Goal: Task Accomplishment & Management: Use online tool/utility

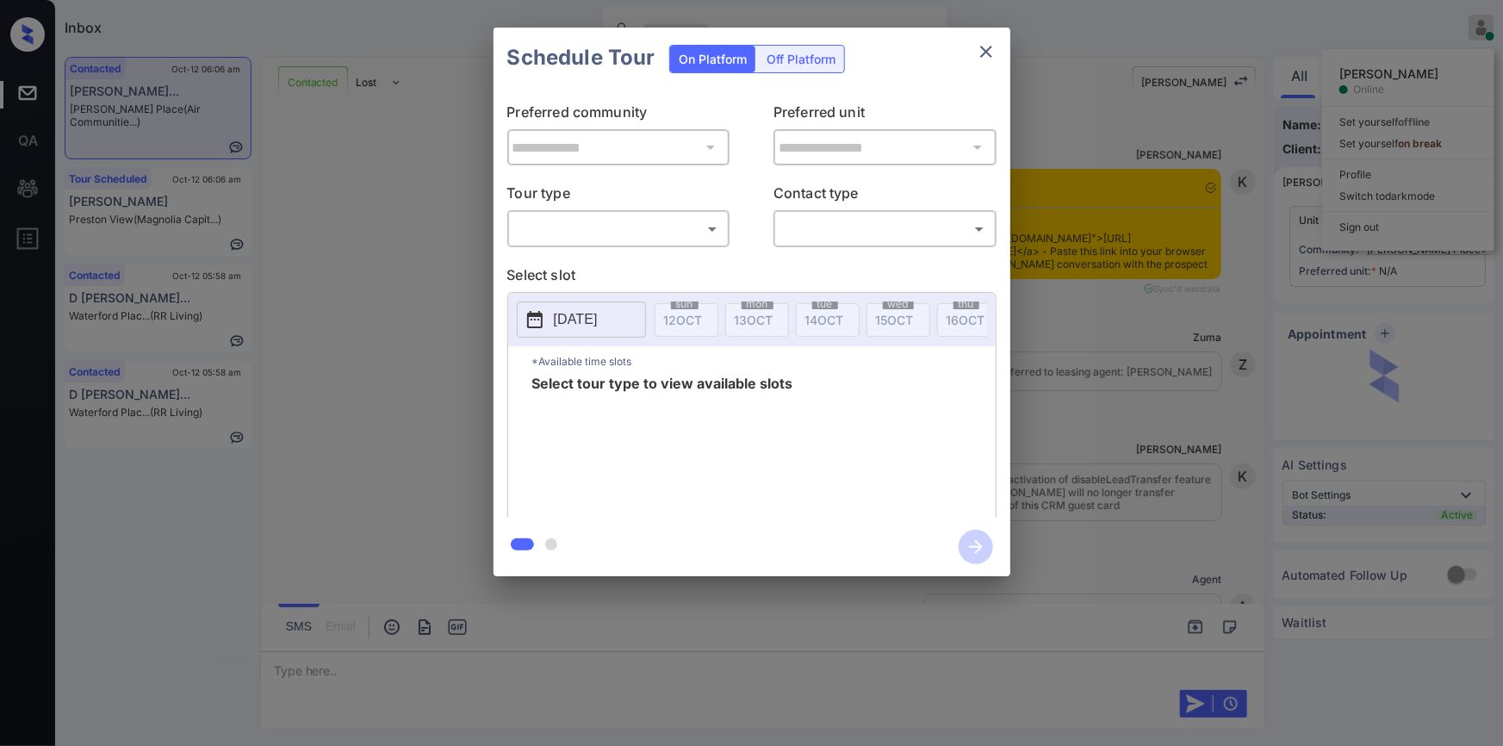
scroll to position [1864, 0]
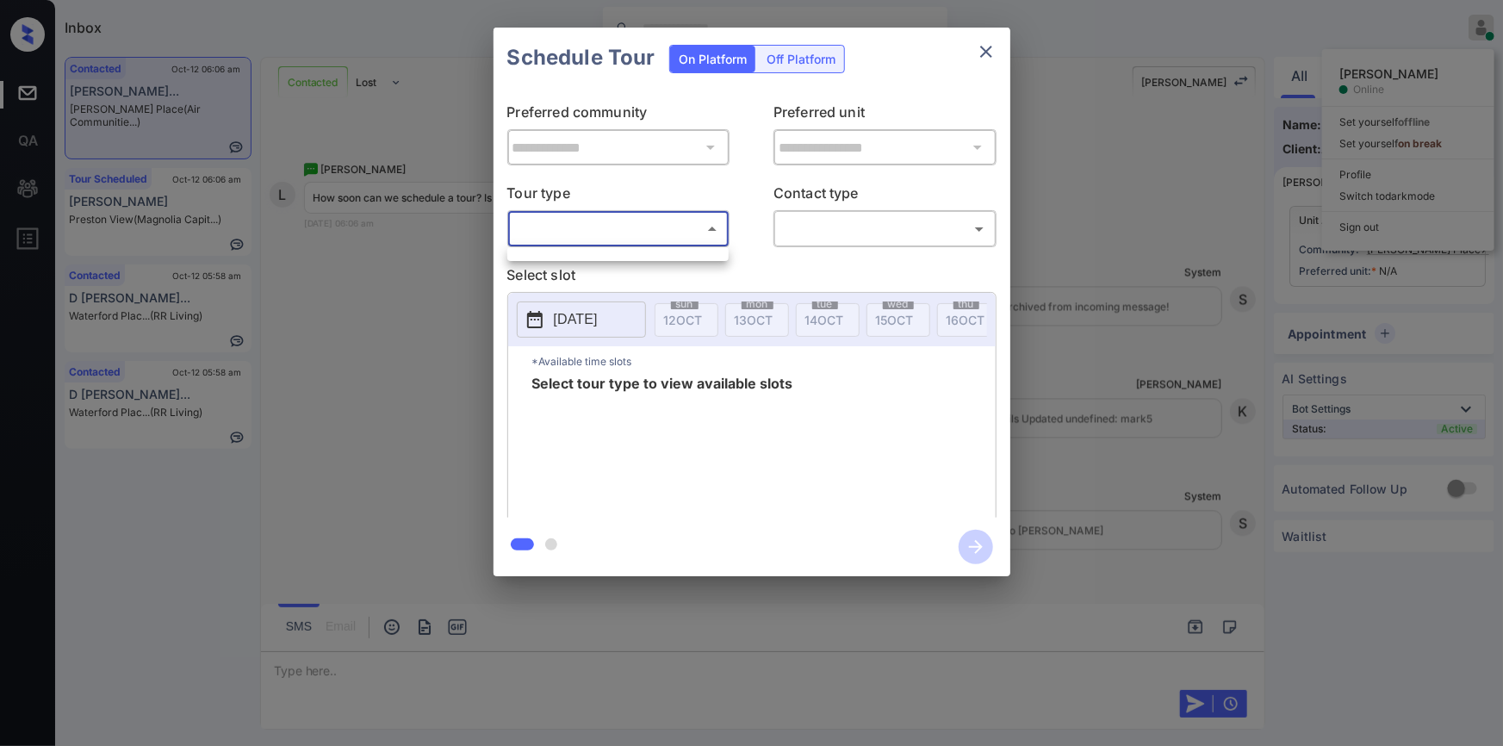
click at [603, 225] on body "Inbox Jiro Alonzo Online Set yourself offline Set yourself on break Profile Swi…" at bounding box center [751, 373] width 1503 height 746
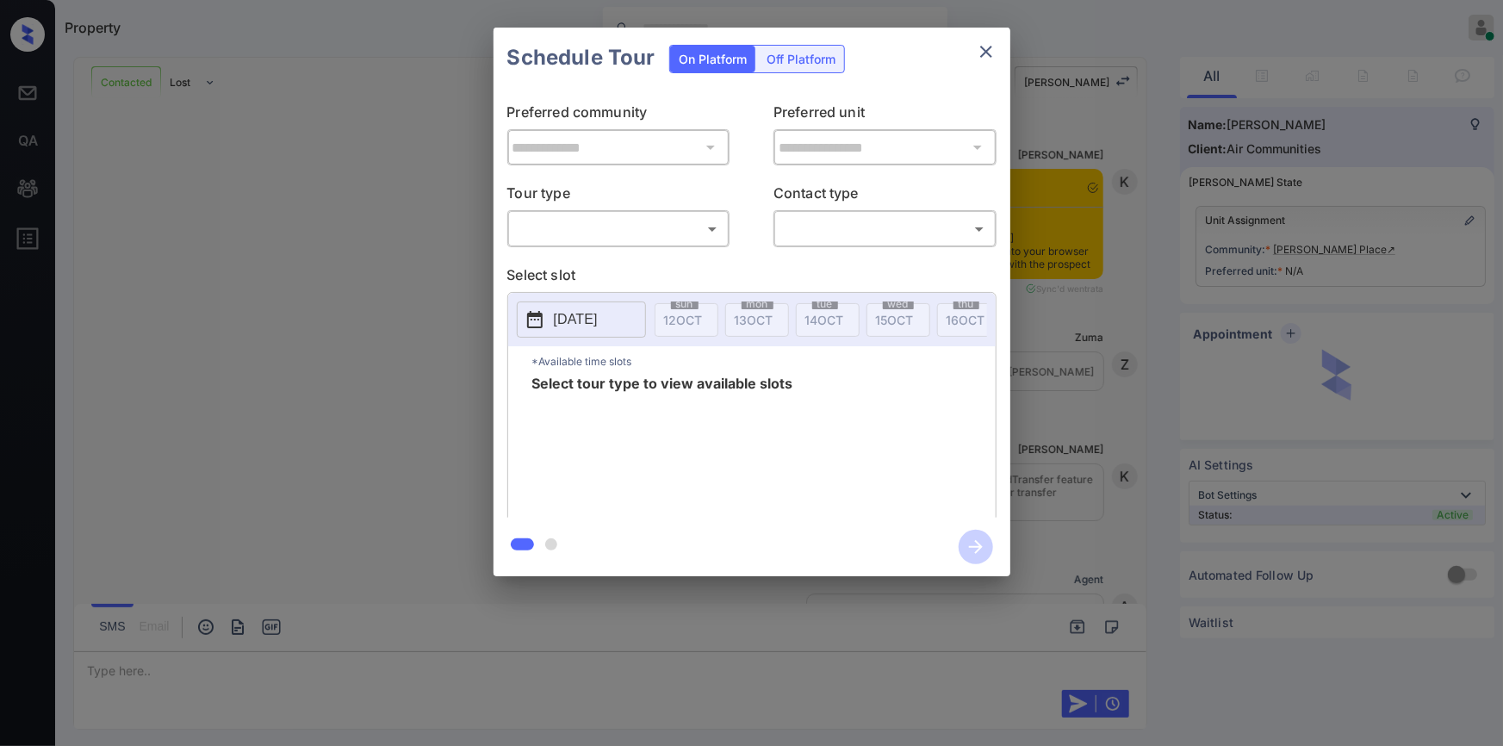
scroll to position [1864, 0]
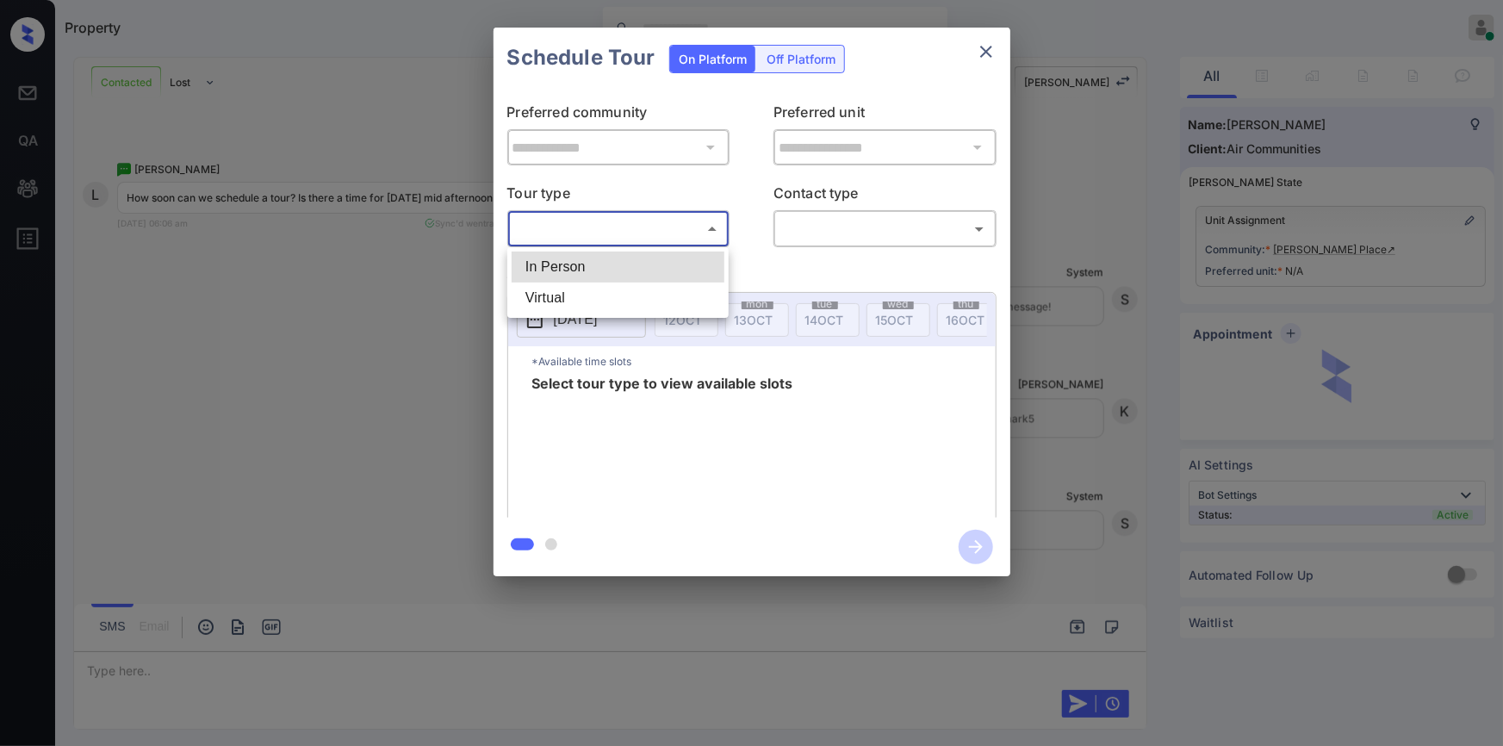
click at [610, 230] on body "Property [PERSON_NAME] Online Set yourself offline Set yourself on break Profil…" at bounding box center [751, 373] width 1503 height 746
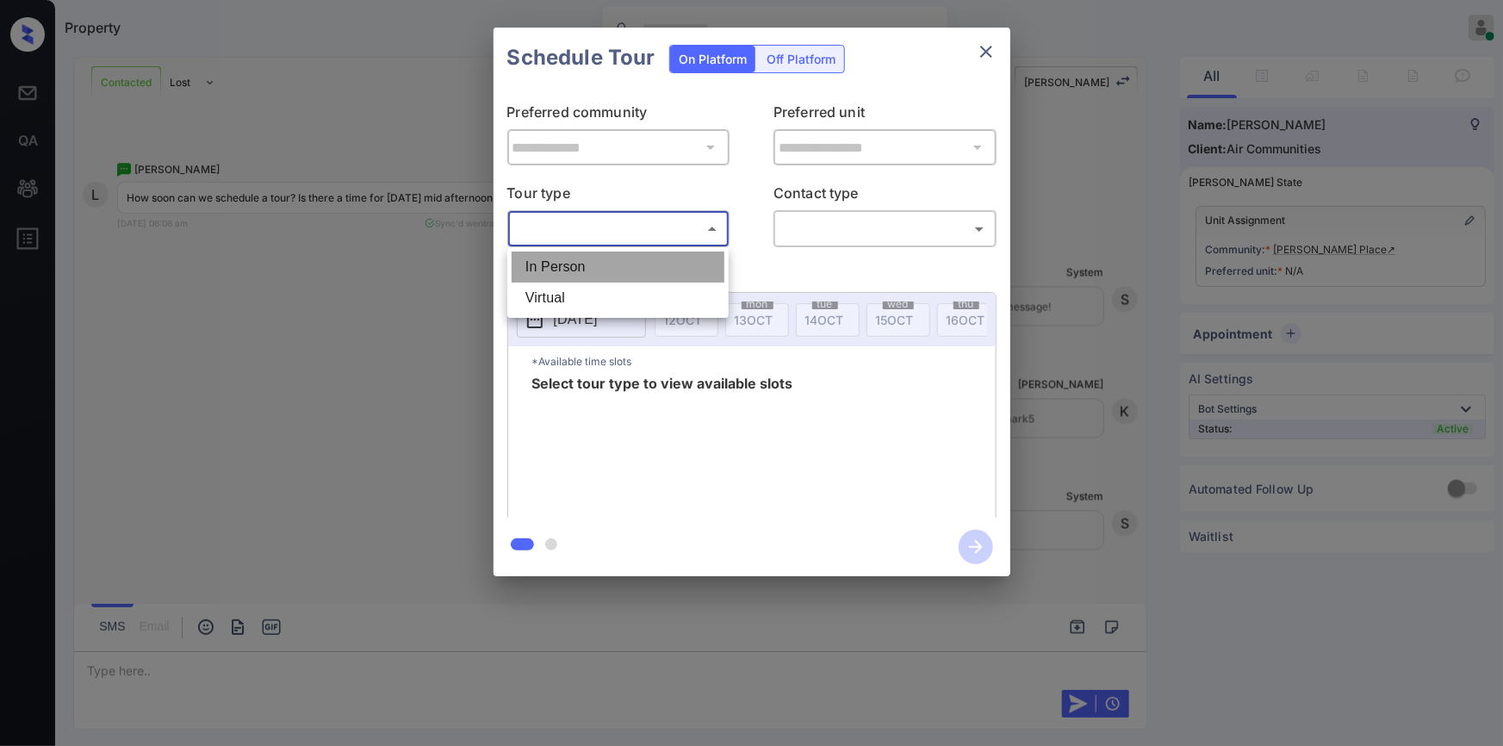
click at [560, 264] on li "In Person" at bounding box center [618, 267] width 213 height 31
type input "********"
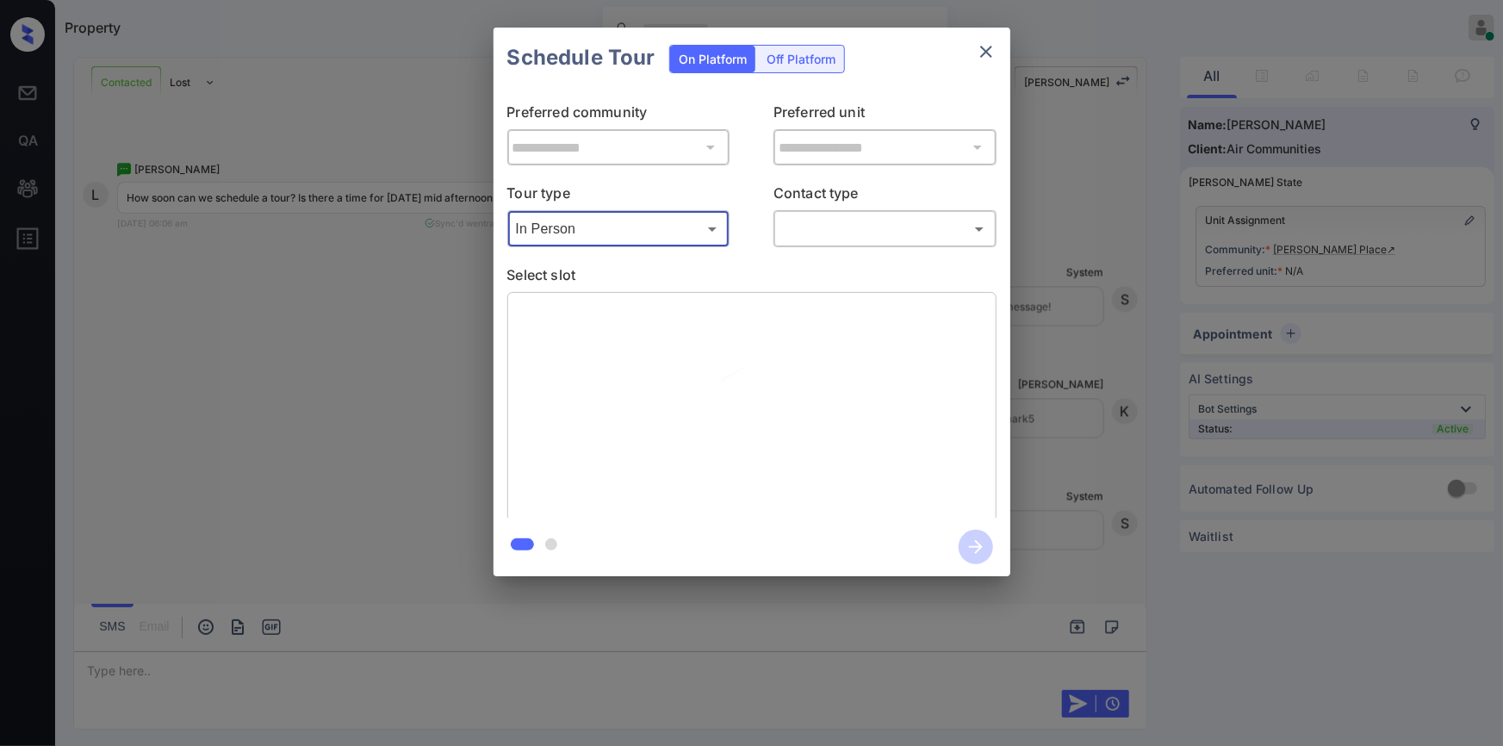
click at [852, 233] on body "Property [PERSON_NAME] Online Set yourself offline Set yourself on break Profil…" at bounding box center [751, 373] width 1503 height 746
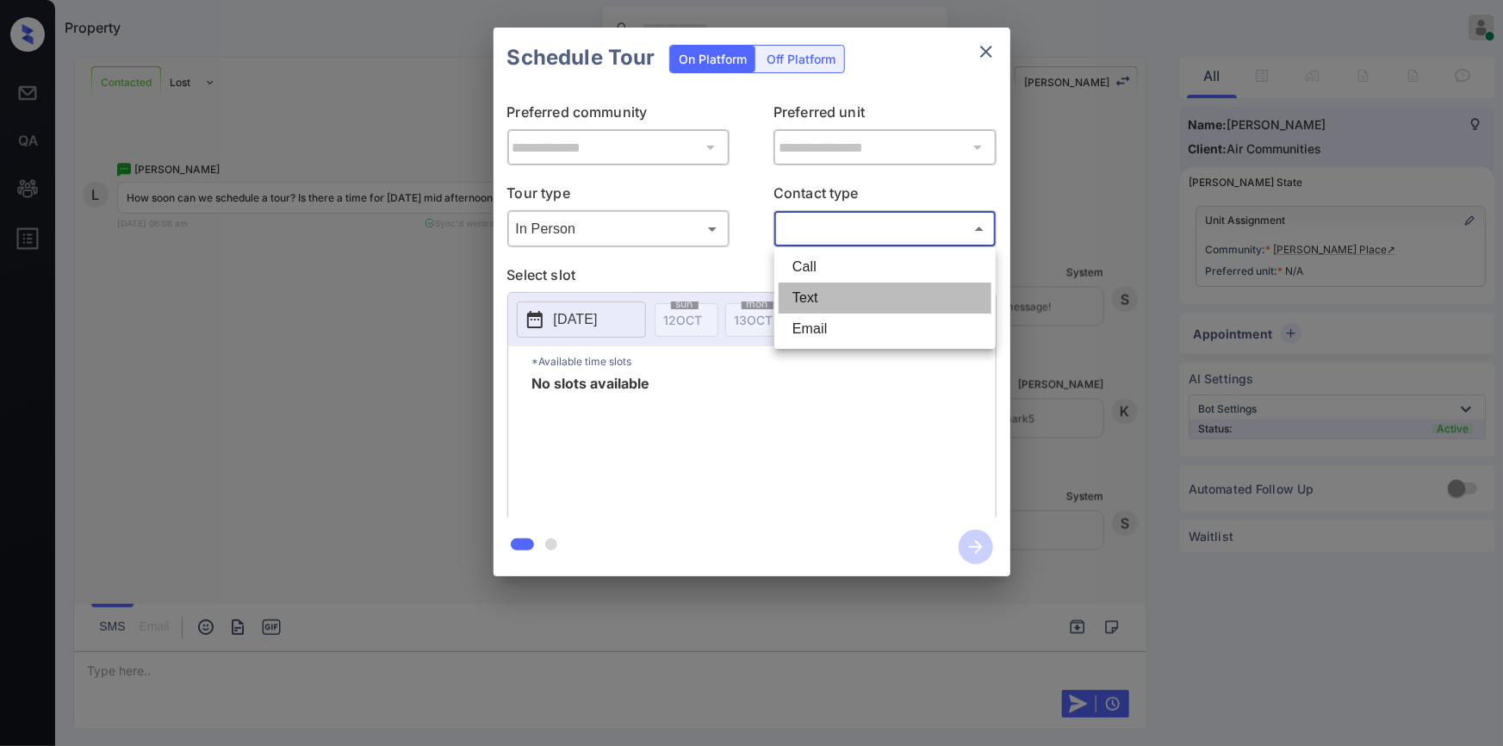
click at [823, 293] on li "Text" at bounding box center [885, 298] width 213 height 31
type input "****"
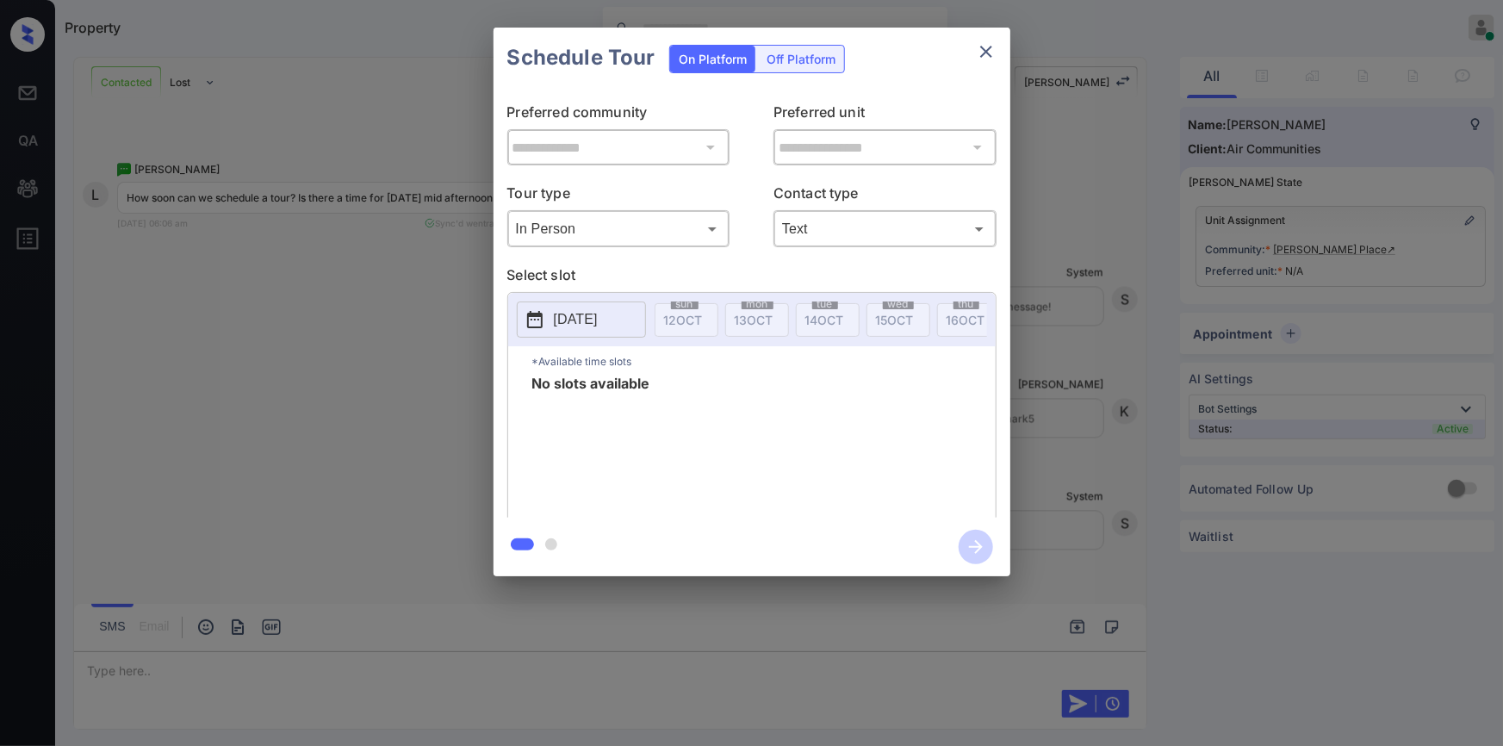
click at [582, 316] on p "[DATE]" at bounding box center [576, 319] width 44 height 21
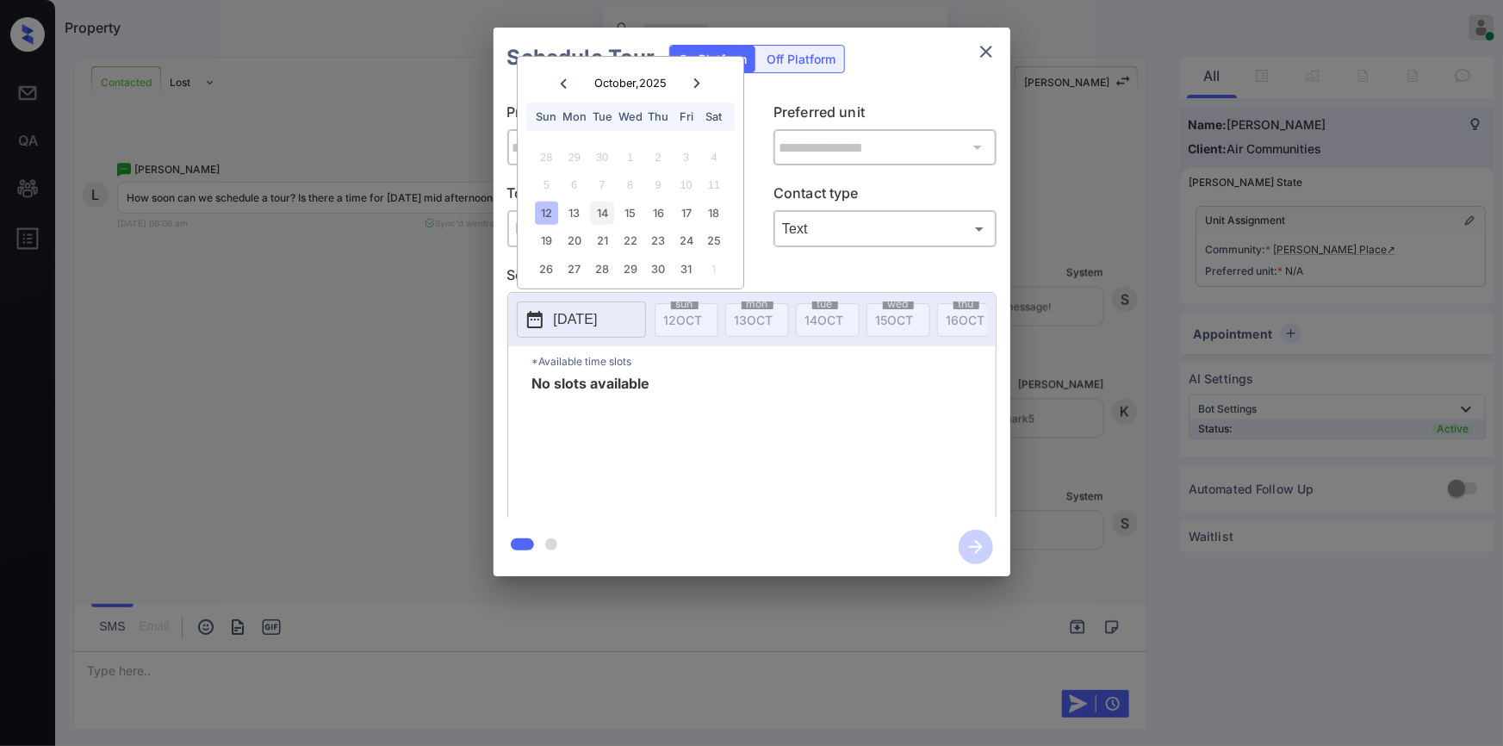
click at [594, 221] on div "14" at bounding box center [602, 213] width 23 height 23
click at [252, 290] on div "**********" at bounding box center [751, 302] width 1503 height 604
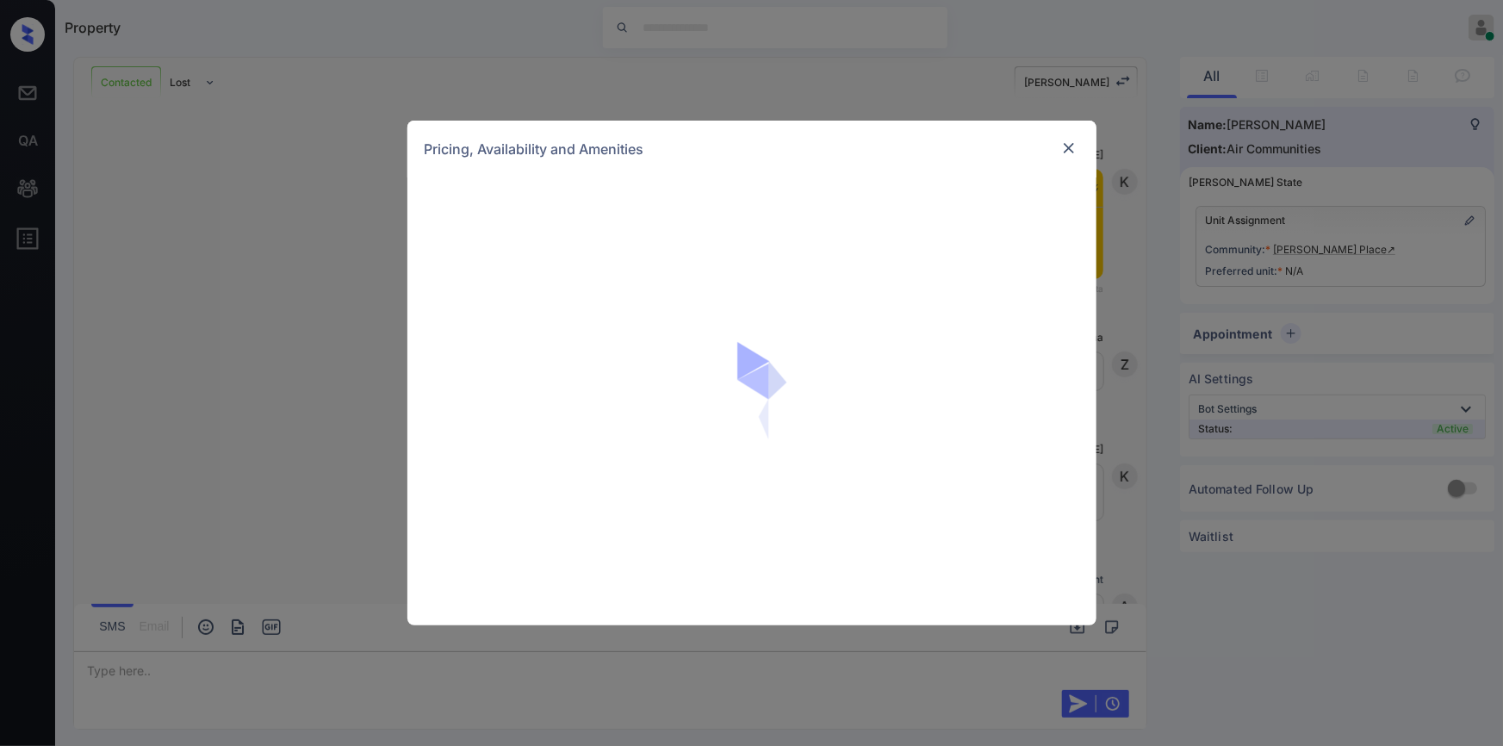
scroll to position [1864, 0]
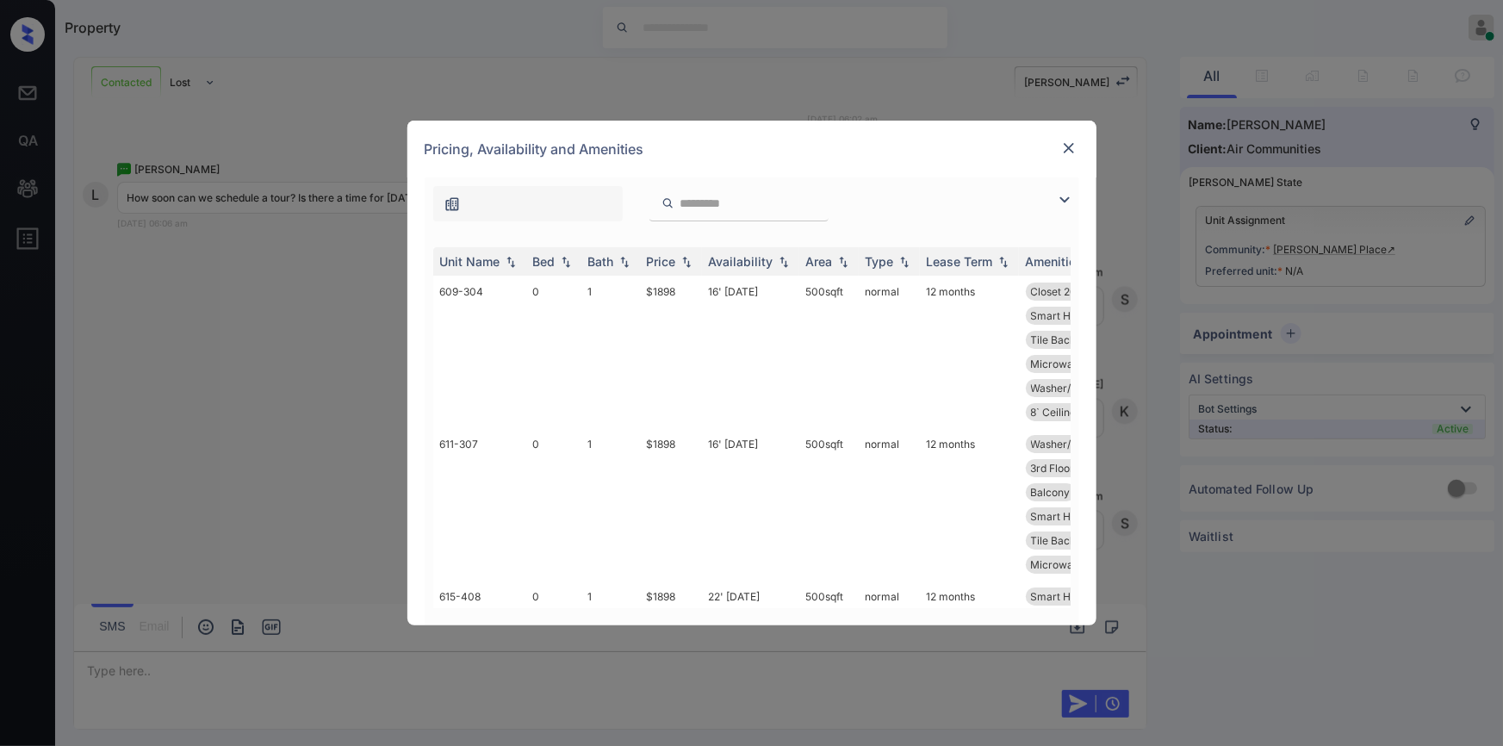
drag, startPoint x: 1065, startPoint y: 197, endPoint x: 887, endPoint y: 208, distance: 177.8
click at [1065, 197] on img at bounding box center [1065, 200] width 21 height 21
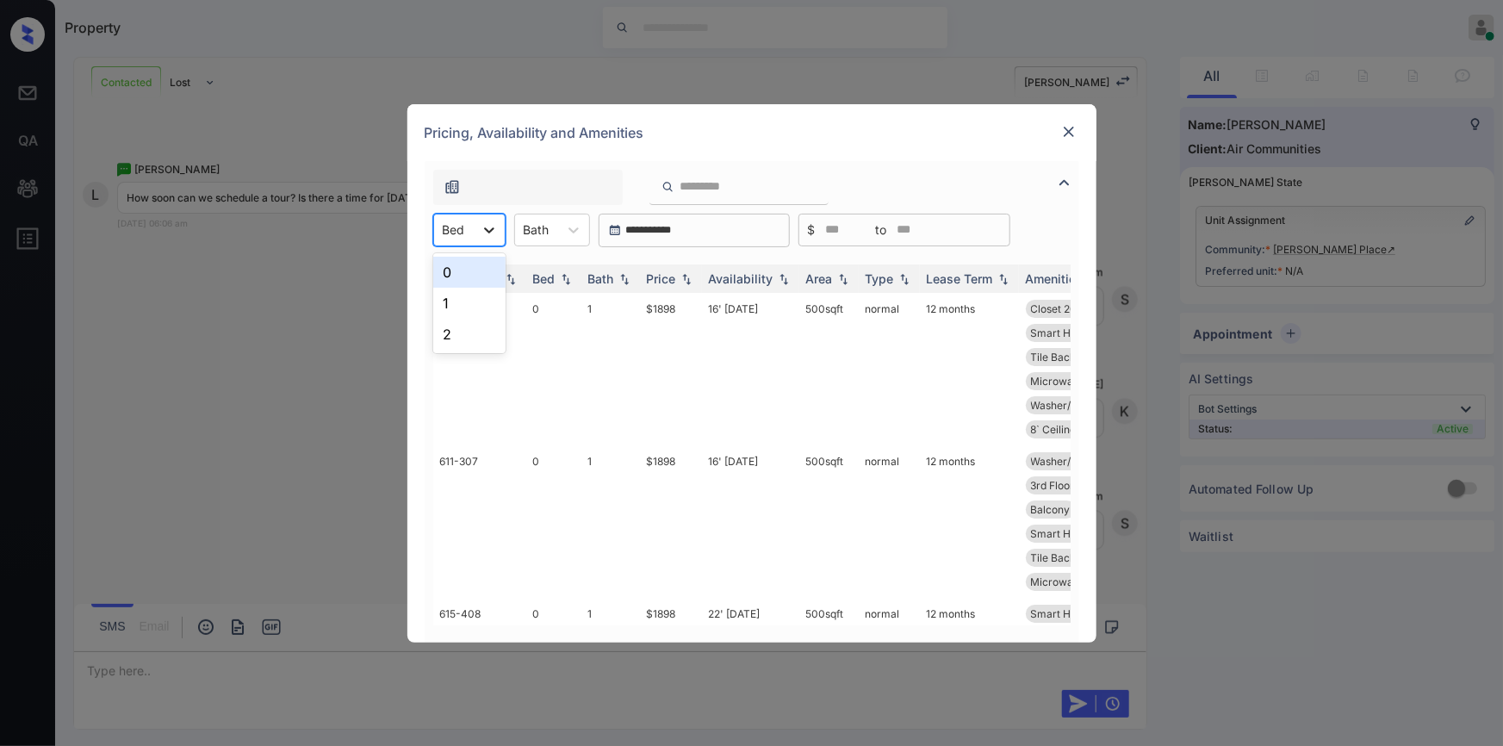
click at [488, 239] on div at bounding box center [489, 230] width 31 height 31
click at [438, 301] on div "1" at bounding box center [469, 303] width 72 height 31
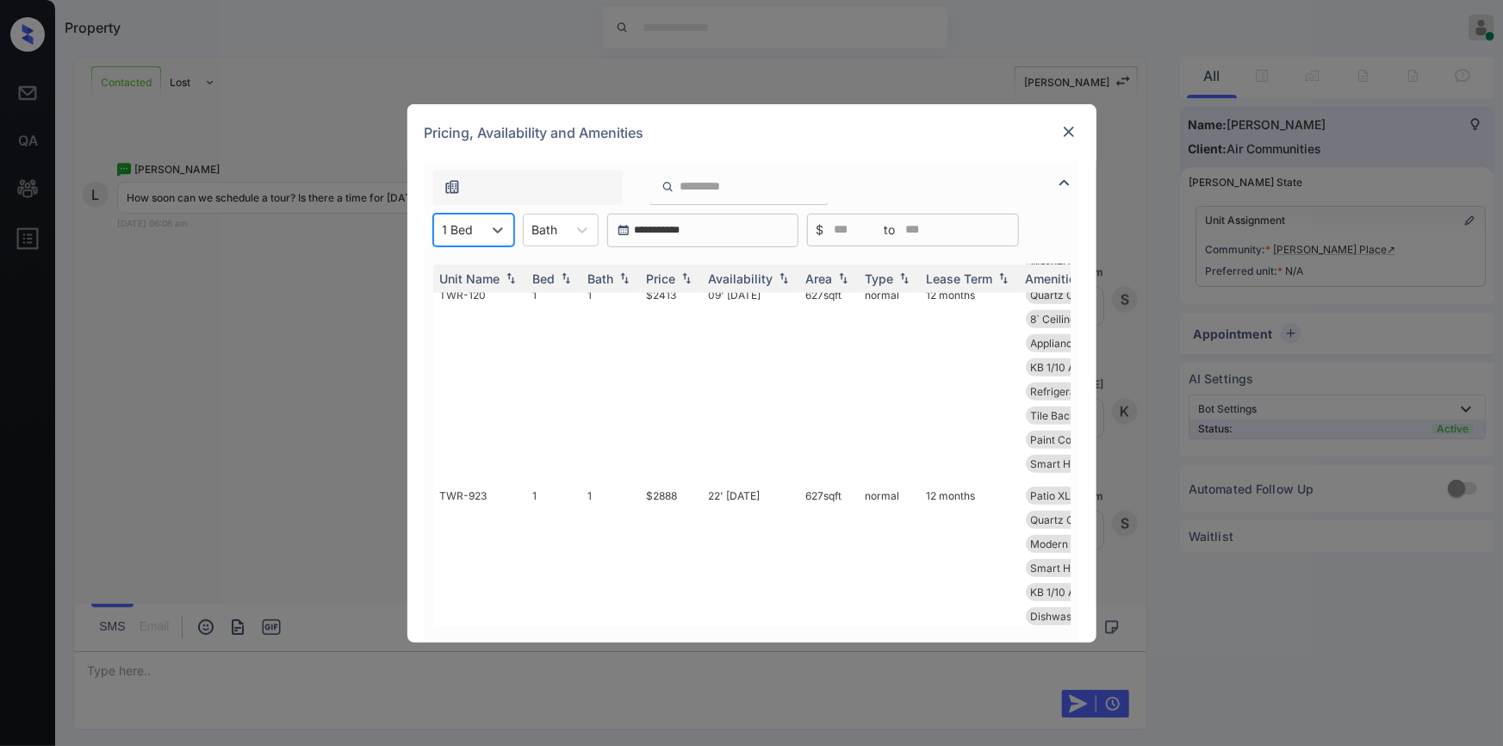
scroll to position [579, 0]
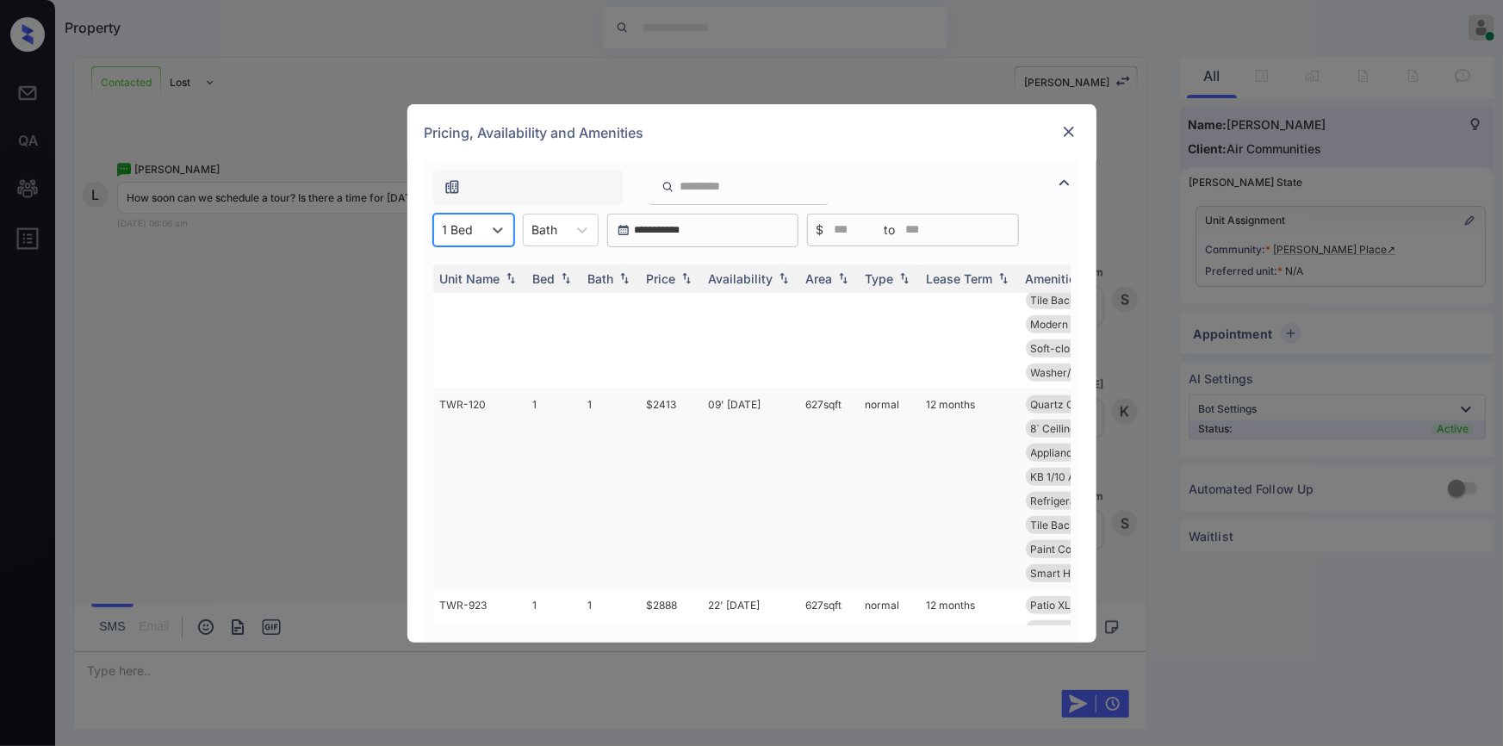
click at [660, 404] on td "$2413" at bounding box center [671, 489] width 62 height 201
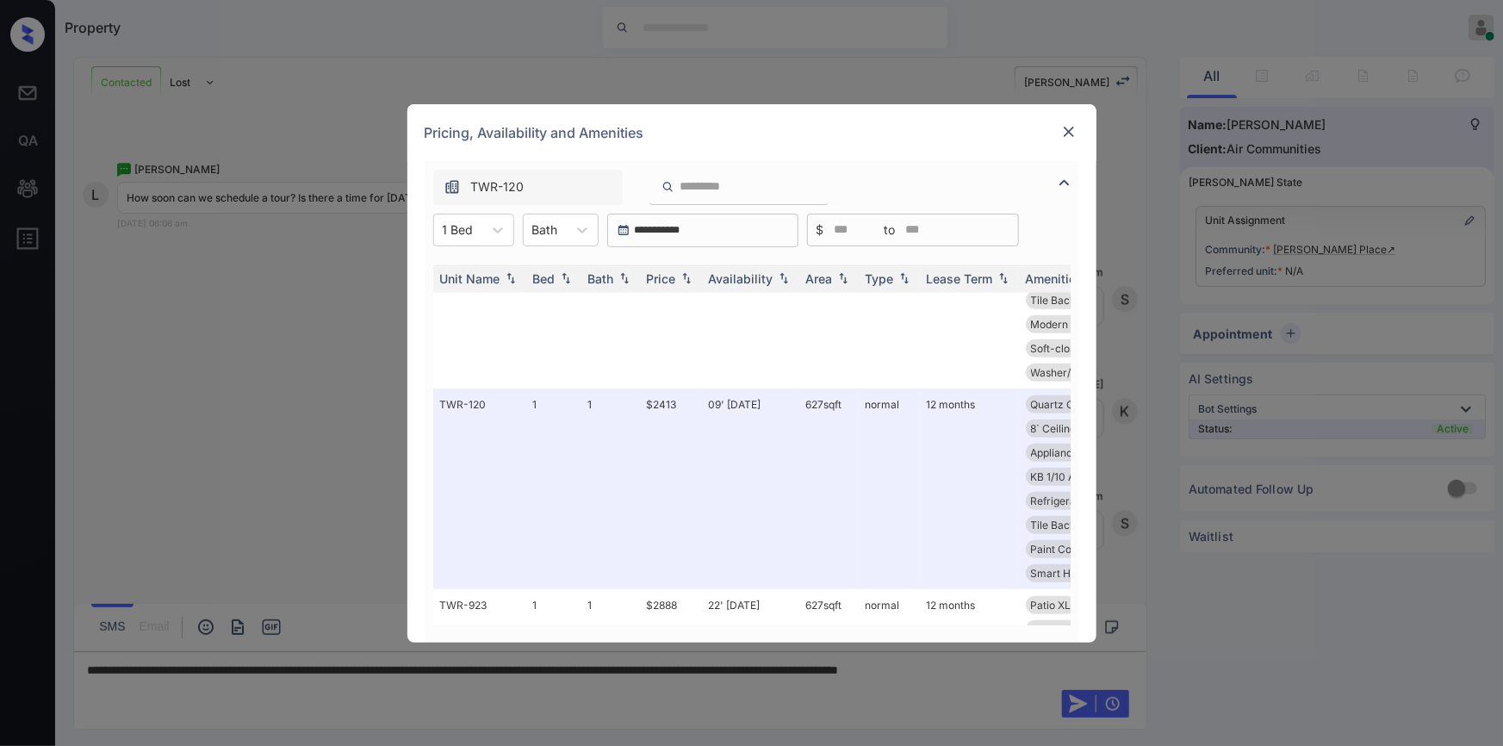
click at [1063, 115] on div "Pricing, Availability and Amenities" at bounding box center [752, 132] width 689 height 57
click at [1063, 134] on img at bounding box center [1069, 131] width 17 height 17
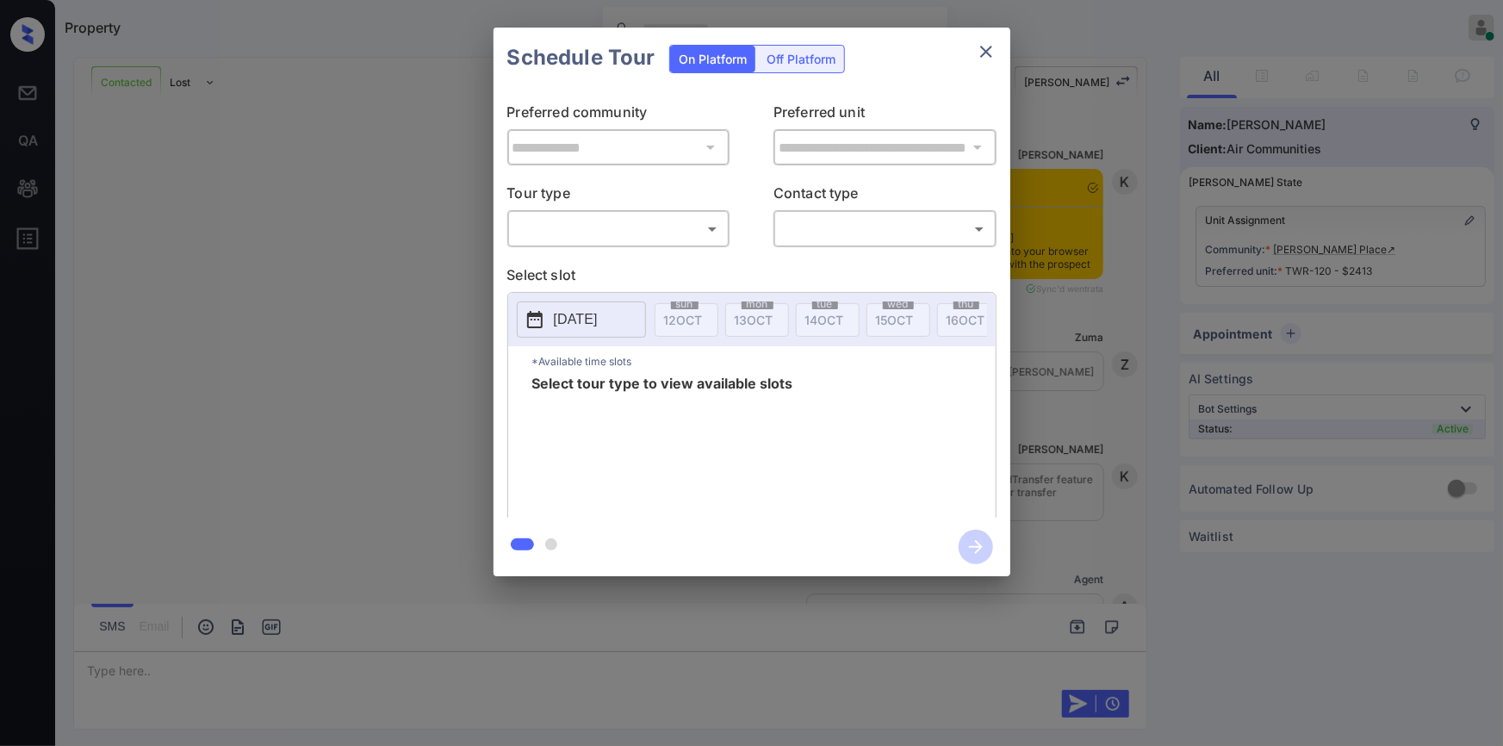
scroll to position [1864, 0]
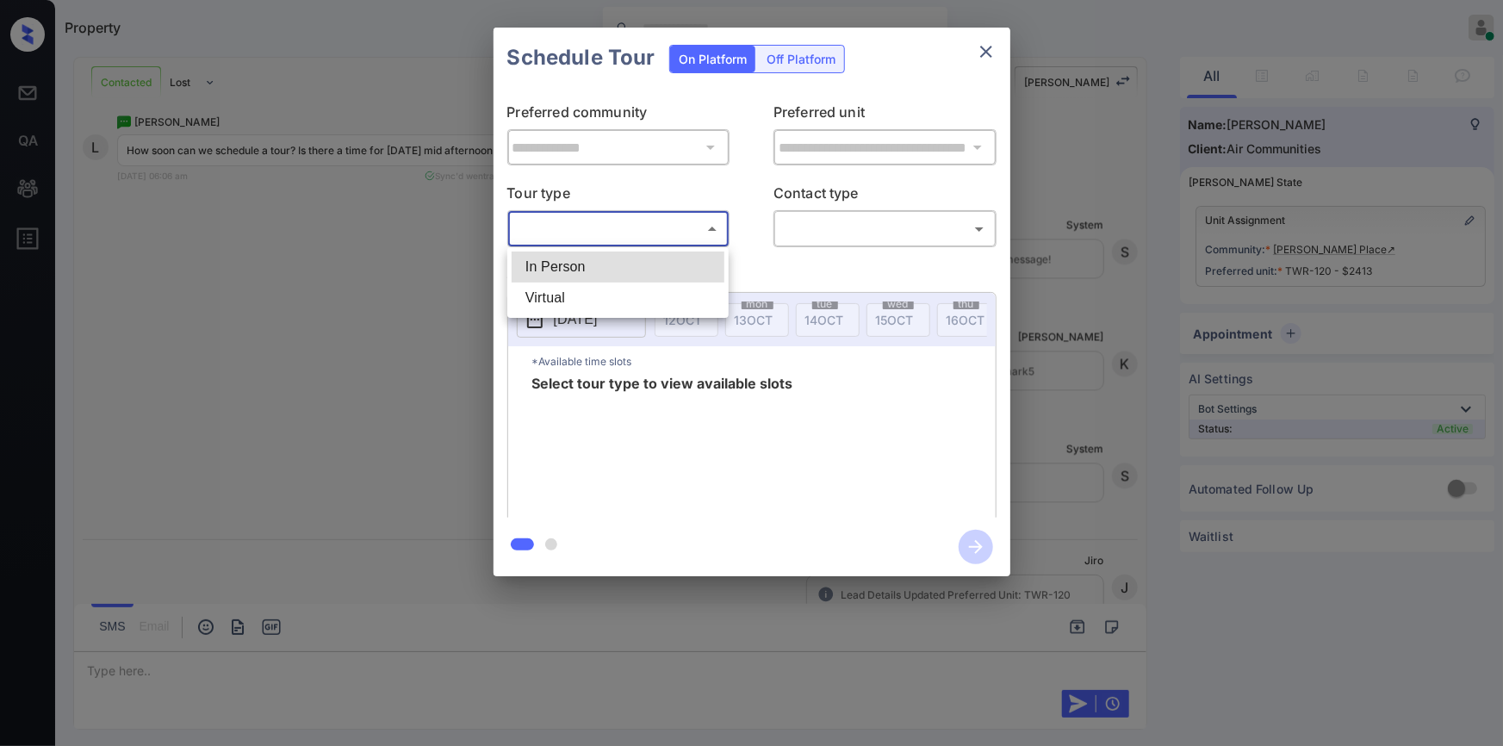
click at [595, 240] on body "Property Jiro Alonzo Online Set yourself offline Set yourself on break Profile …" at bounding box center [751, 373] width 1503 height 746
click at [552, 268] on li "In Person" at bounding box center [618, 267] width 213 height 31
type input "********"
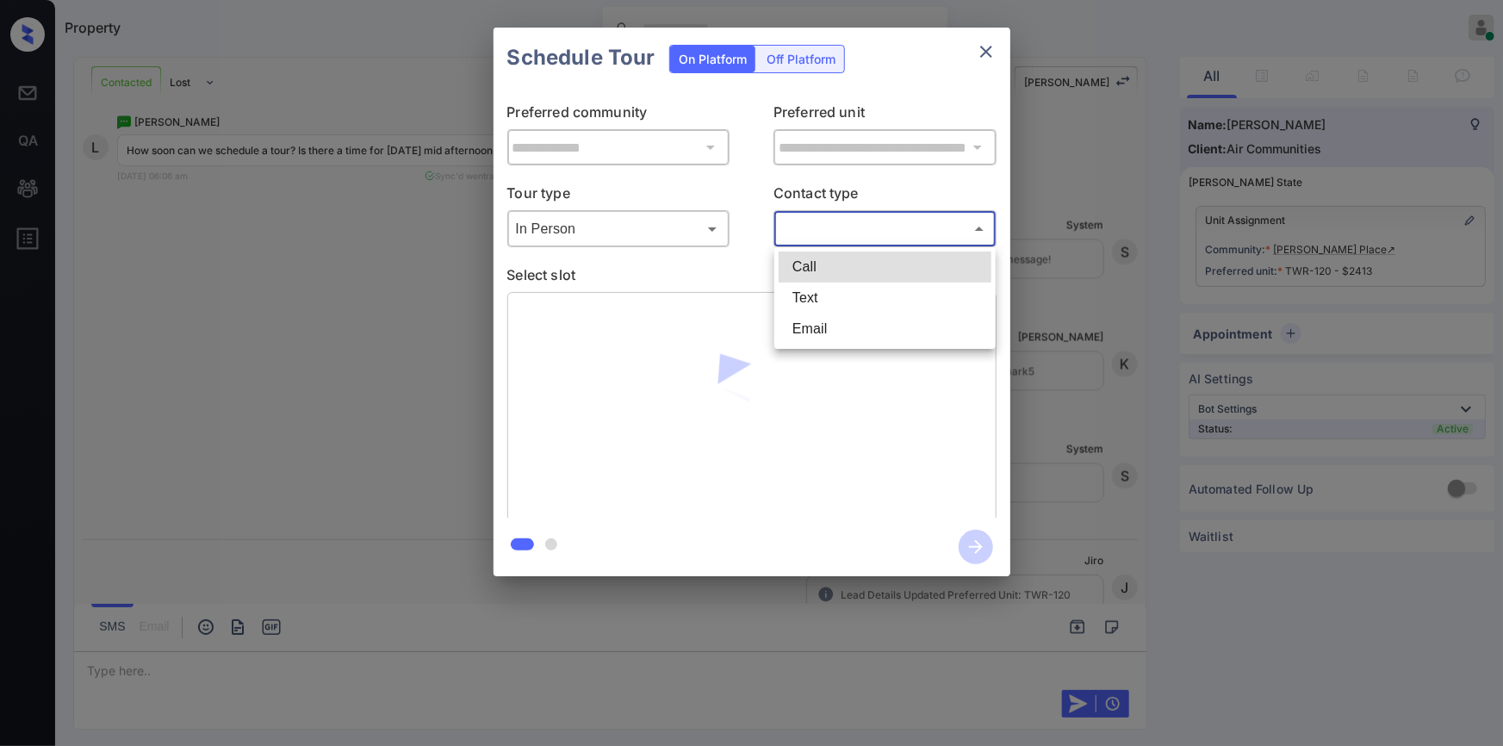
click at [823, 217] on body "Property Jiro Alonzo Online Set yourself offline Set yourself on break Profile …" at bounding box center [751, 373] width 1503 height 746
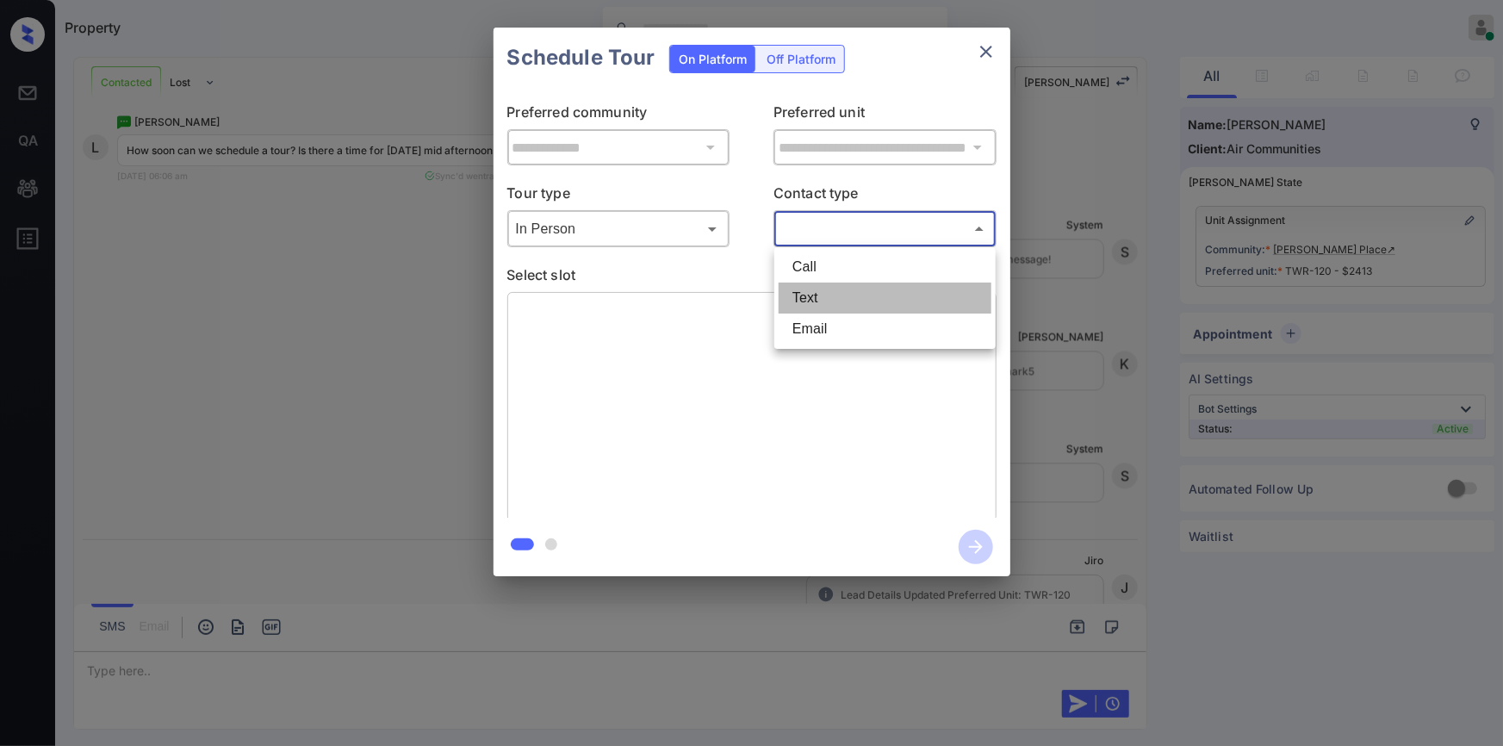
click at [807, 300] on li "Text" at bounding box center [885, 298] width 213 height 31
type input "****"
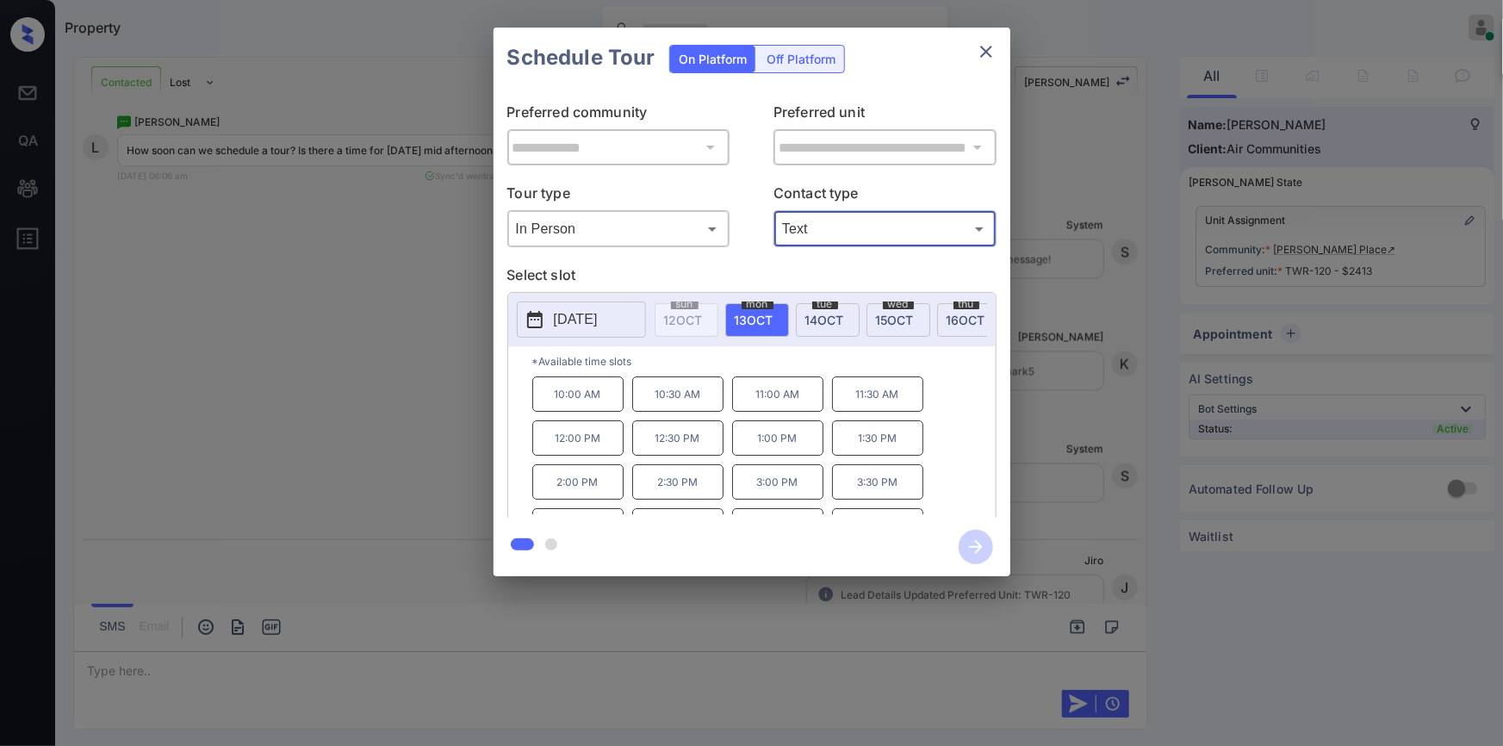
click at [884, 321] on span "15 OCT" at bounding box center [895, 320] width 38 height 15
click at [334, 403] on div "**********" at bounding box center [751, 302] width 1503 height 604
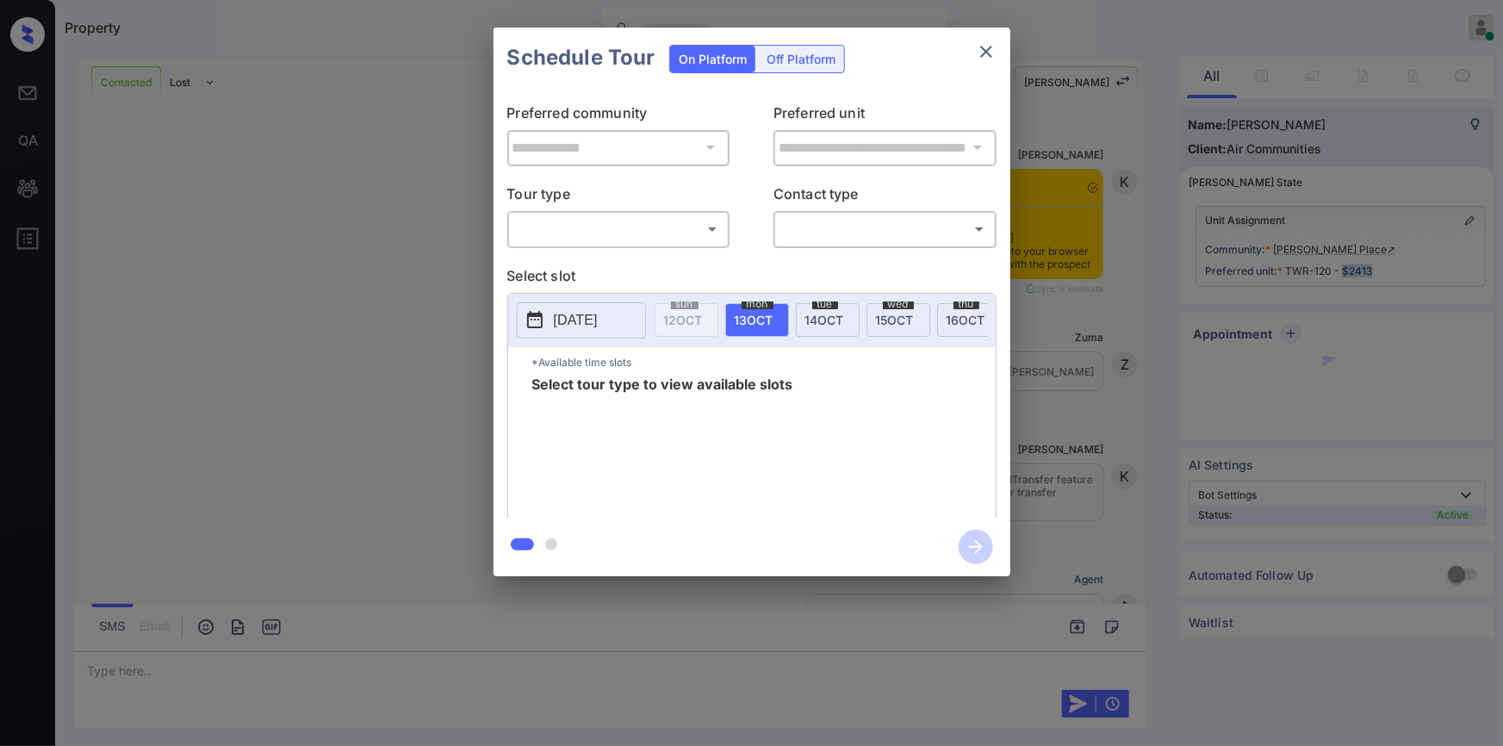
scroll to position [1864, 0]
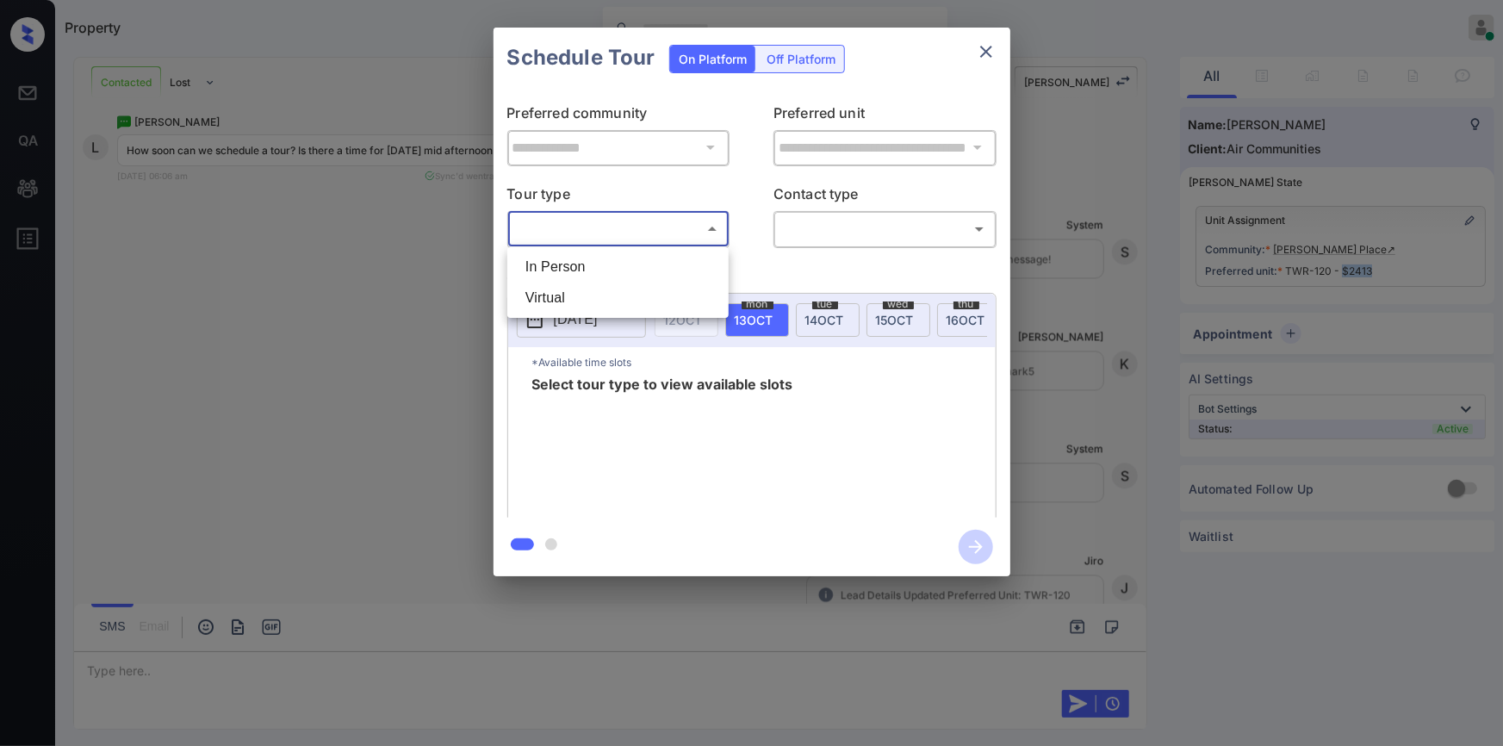
click at [606, 234] on body "Property [PERSON_NAME] Online Set yourself offline Set yourself on break Profil…" at bounding box center [751, 373] width 1503 height 746
click at [593, 257] on li "In Person" at bounding box center [618, 267] width 213 height 31
type input "********"
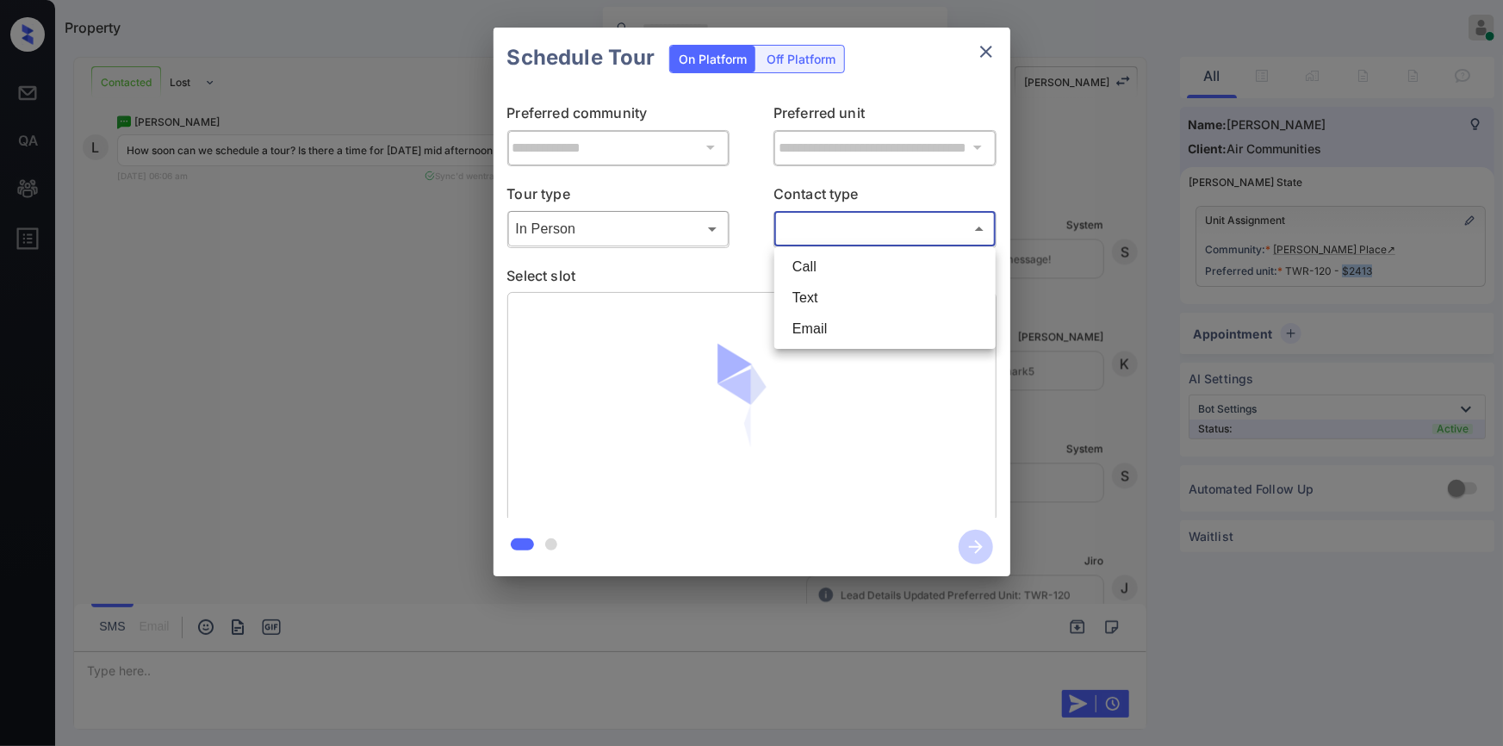
click at [861, 239] on body "Property Jiro Alonzo Online Set yourself offline Set yourself on break Profile …" at bounding box center [751, 373] width 1503 height 746
click at [823, 294] on li "Text" at bounding box center [885, 298] width 213 height 31
type input "****"
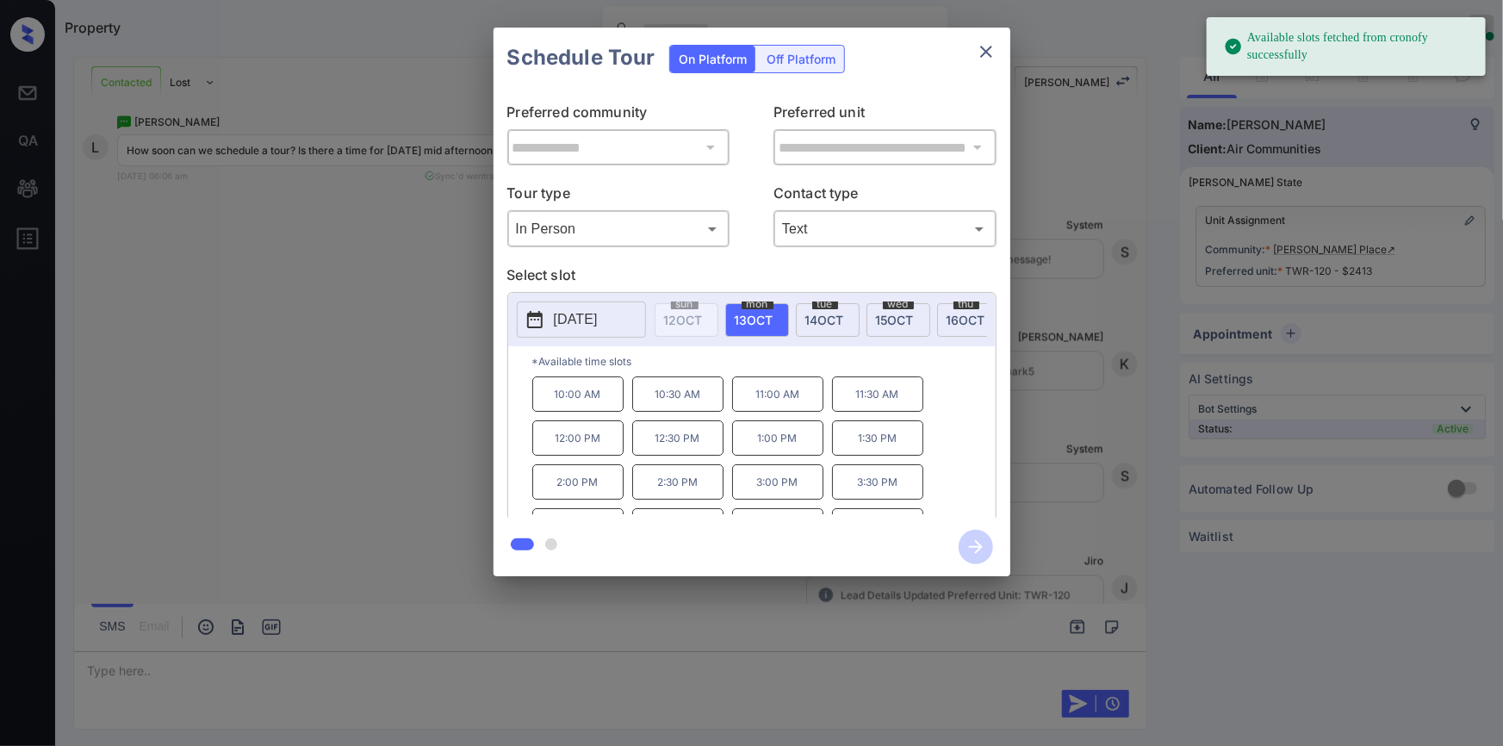
click at [899, 313] on span "[DATE]" at bounding box center [895, 320] width 38 height 15
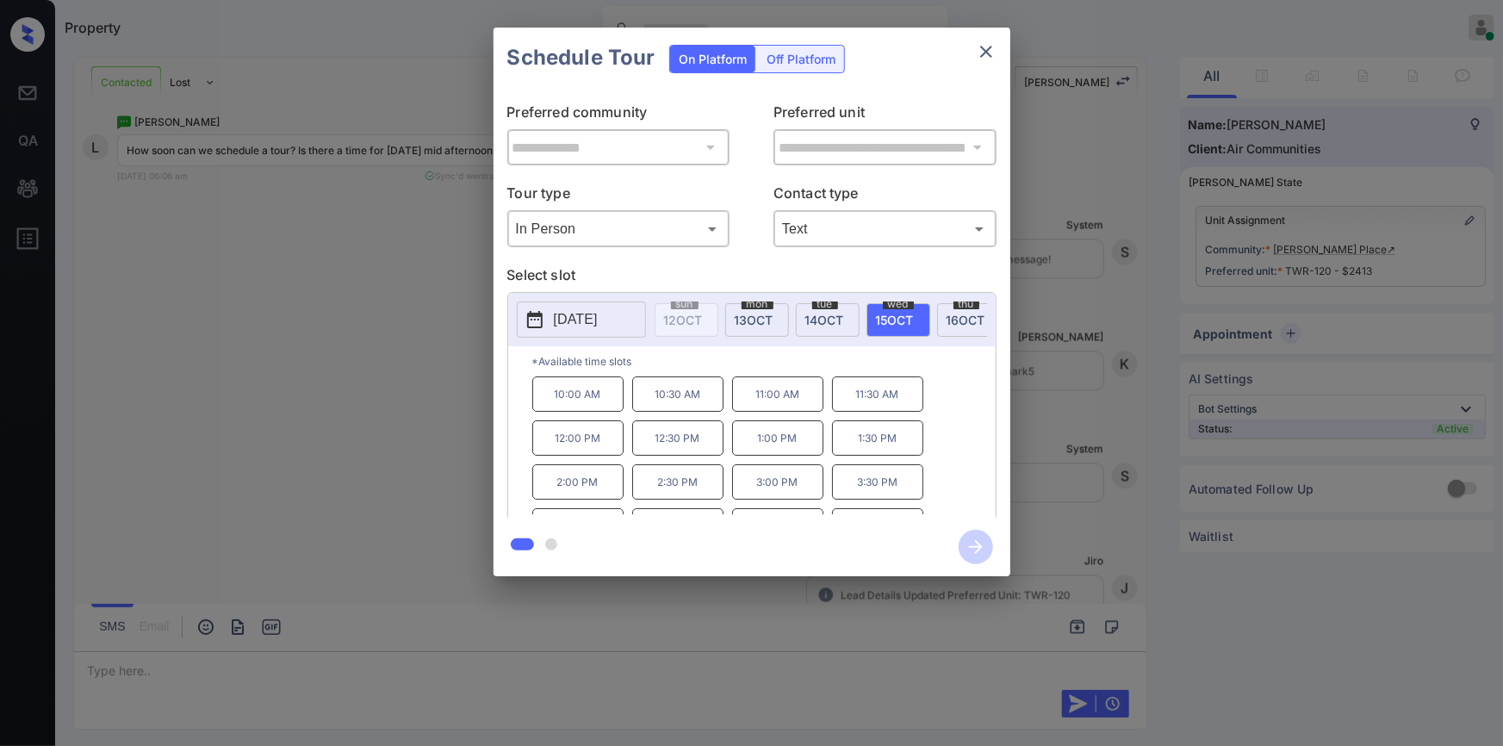
click at [241, 459] on div "**********" at bounding box center [751, 302] width 1503 height 604
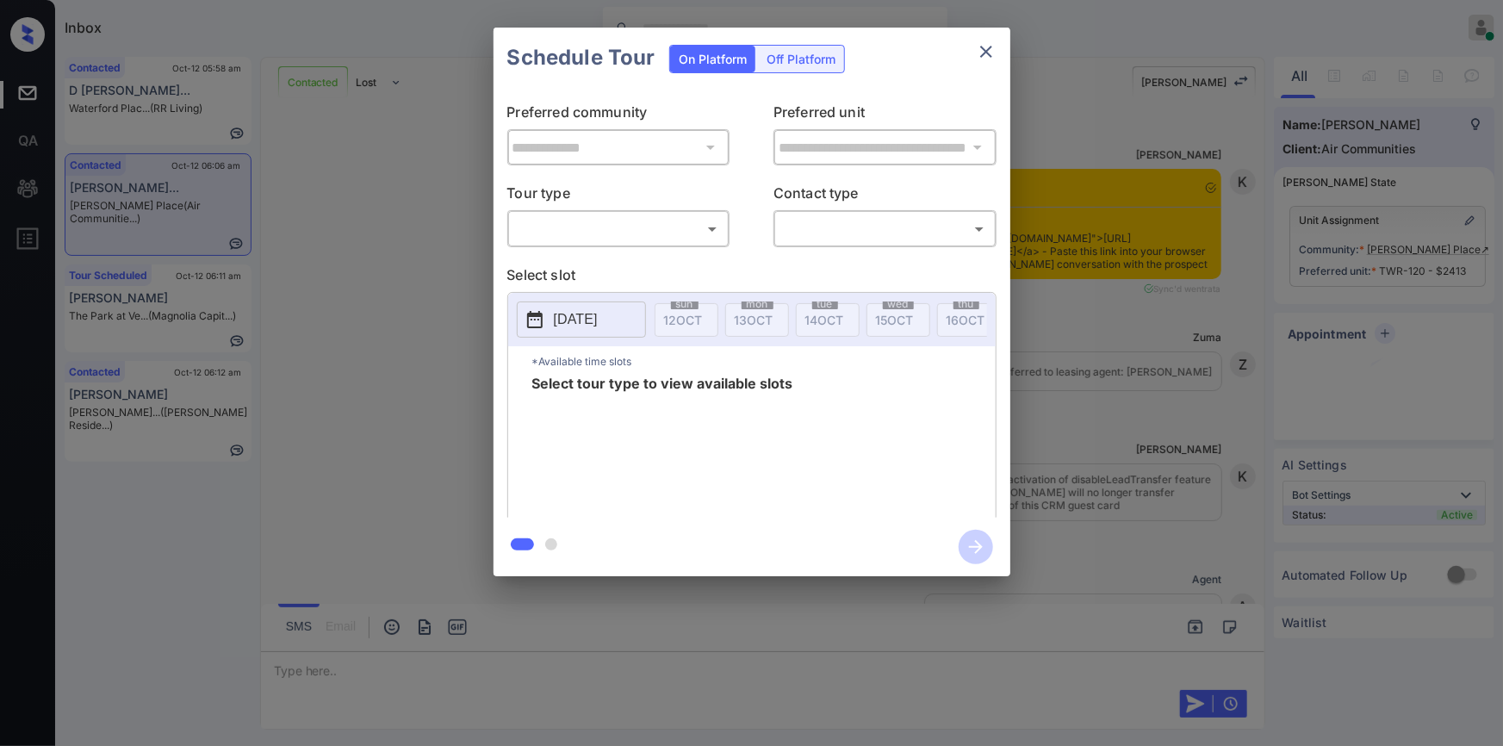
scroll to position [2649, 0]
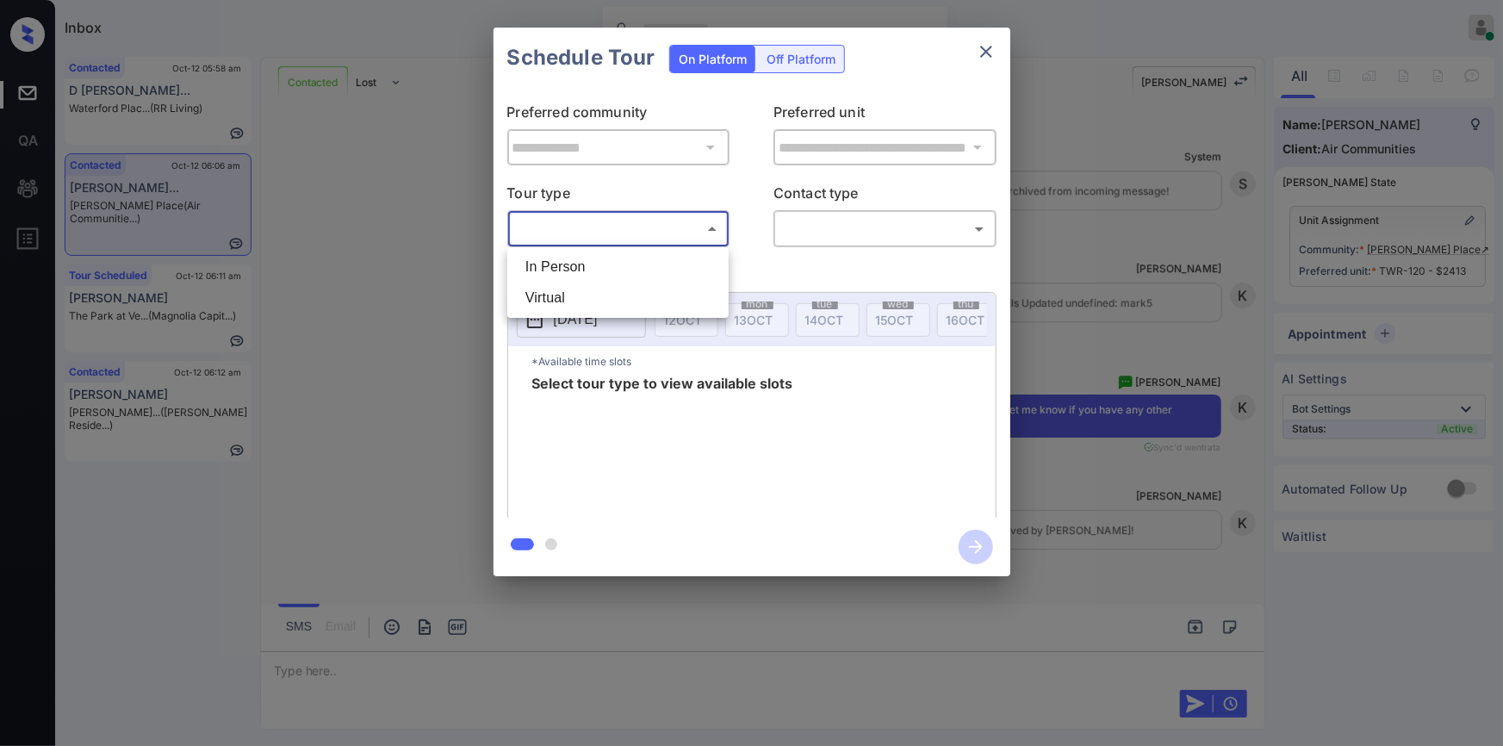
click at [613, 236] on body "Inbox [PERSON_NAME] Online Set yourself offline Set yourself on break Profile S…" at bounding box center [751, 373] width 1503 height 746
click at [567, 265] on li "In Person" at bounding box center [618, 267] width 213 height 31
type input "********"
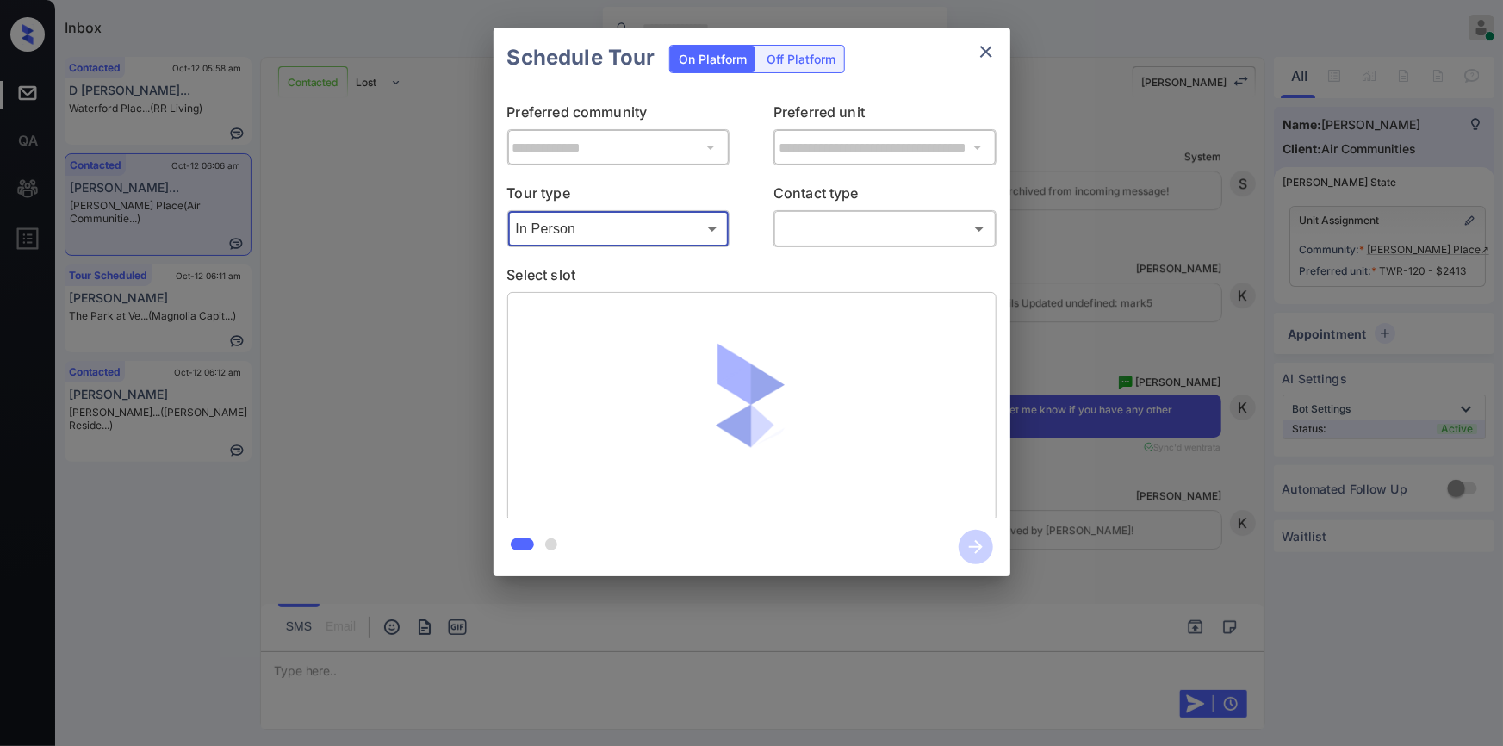
click at [837, 216] on body "Inbox Jiro Alonzo Online Set yourself offline Set yourself on break Profile Swi…" at bounding box center [751, 373] width 1503 height 746
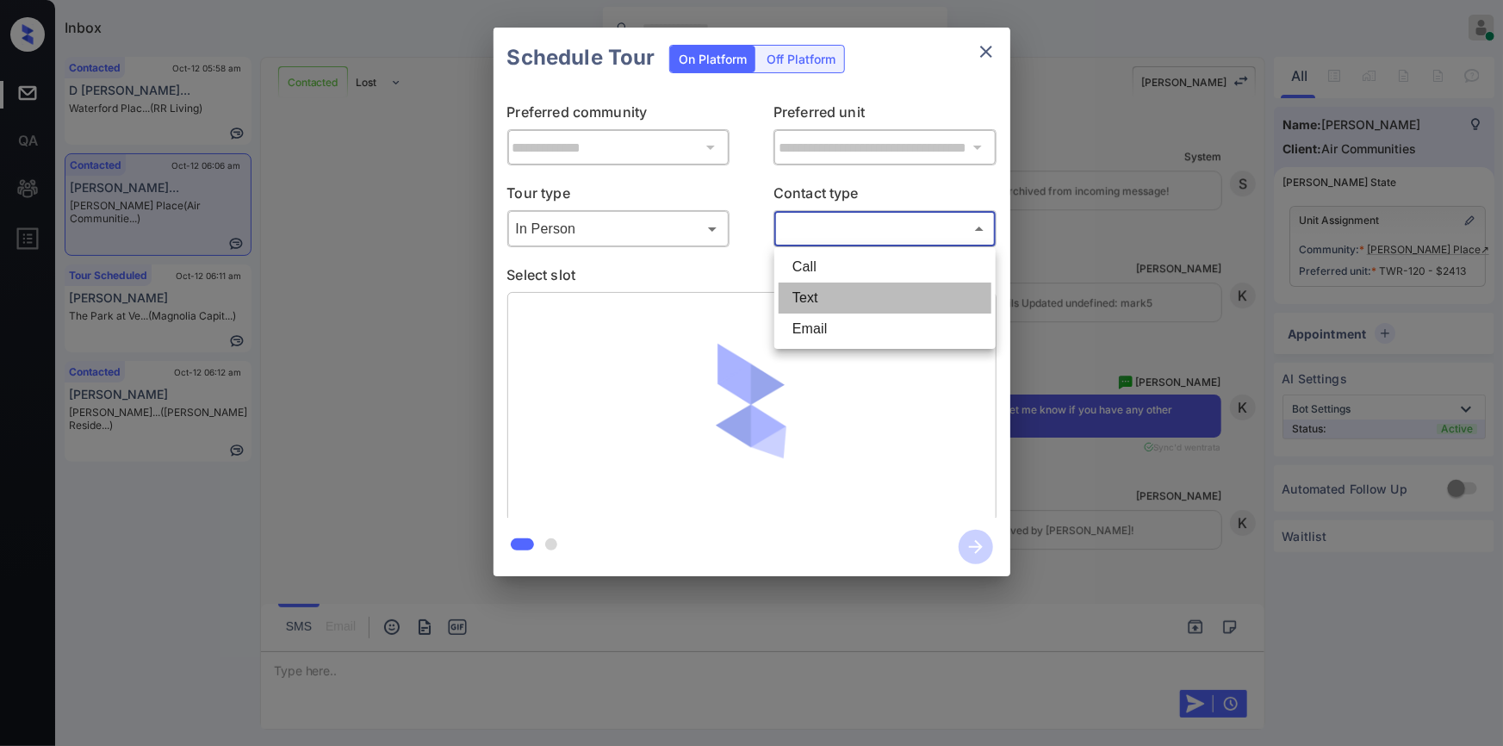
click at [818, 302] on li "Text" at bounding box center [885, 298] width 213 height 31
type input "****"
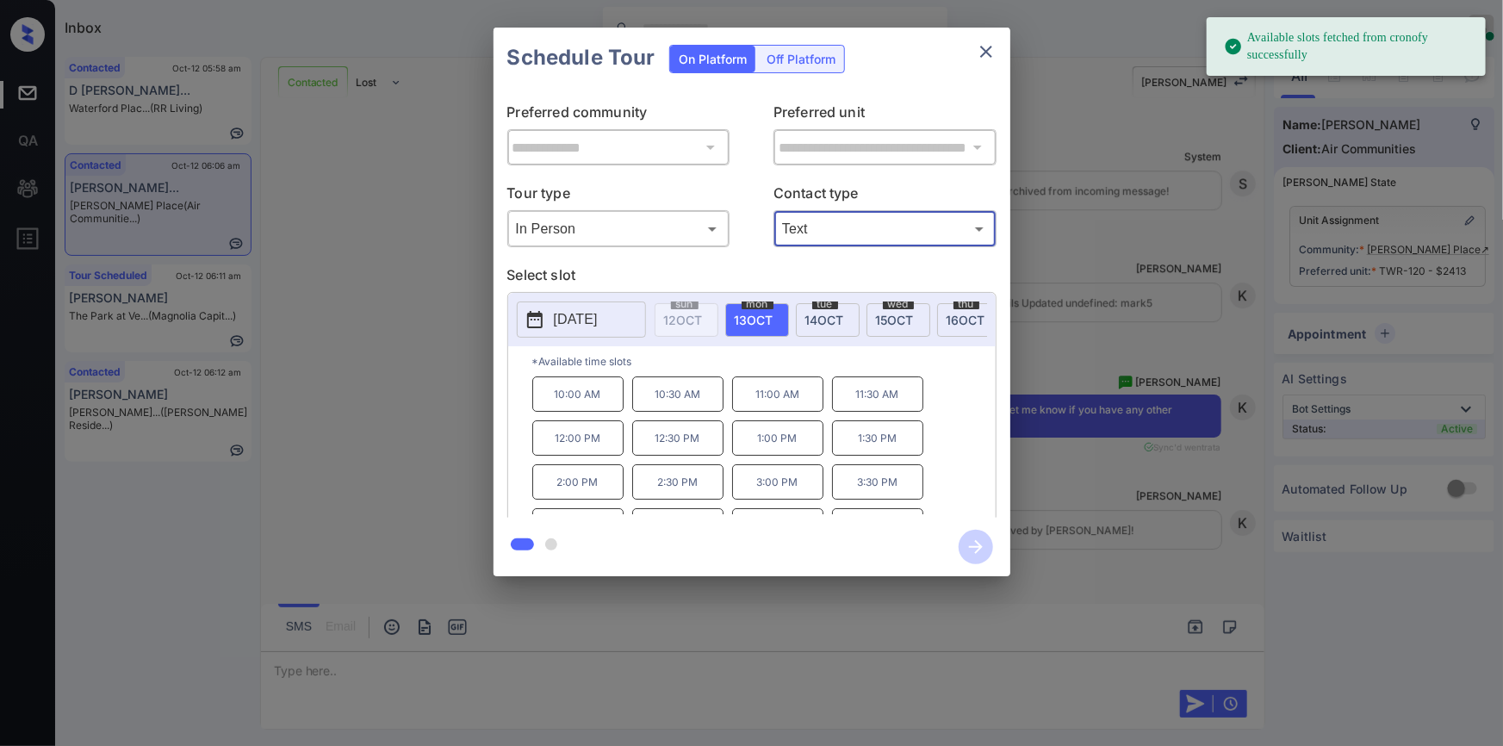
click at [901, 313] on span "15 OCT" at bounding box center [895, 320] width 38 height 15
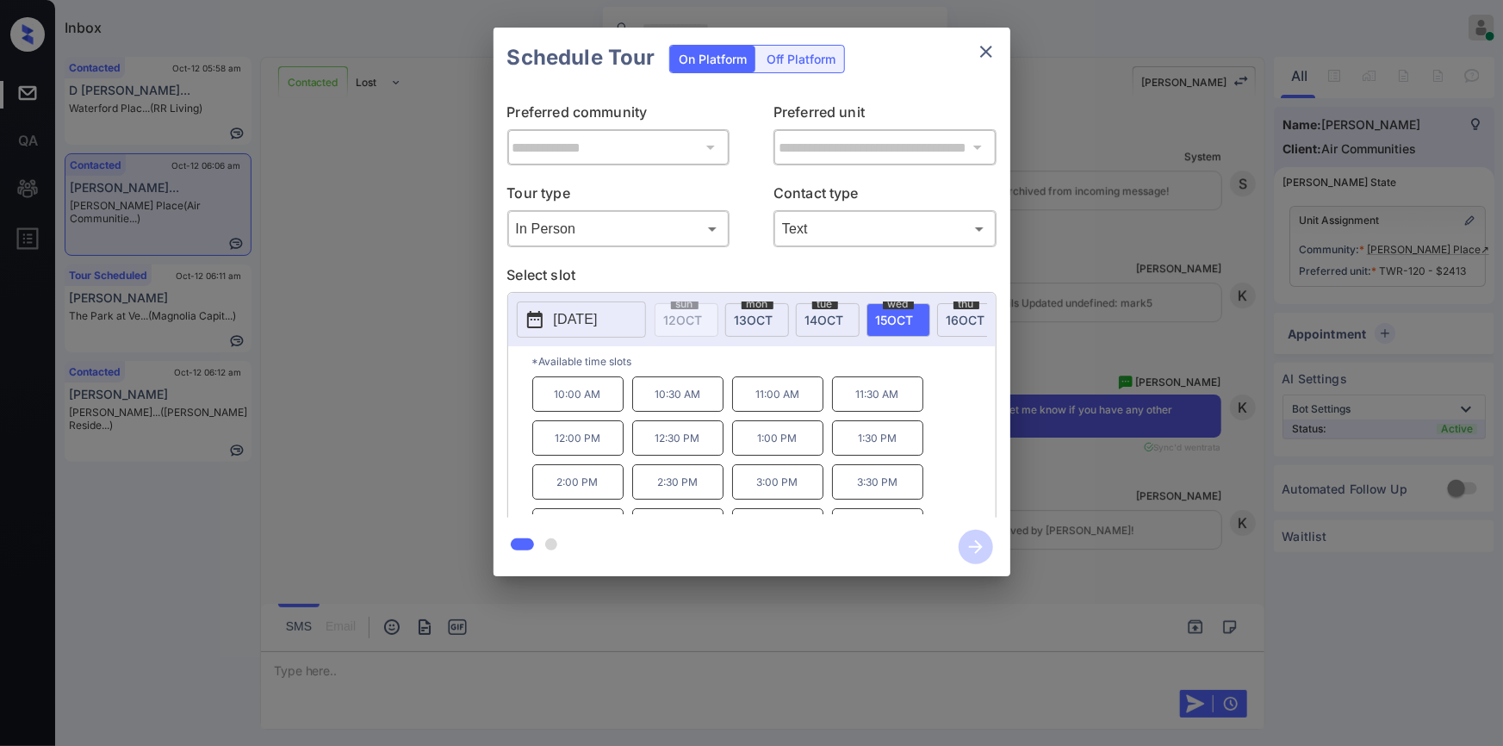
click at [775, 487] on p "3:00 PM" at bounding box center [777, 481] width 91 height 35
click at [966, 551] on icon "button" at bounding box center [976, 547] width 34 height 34
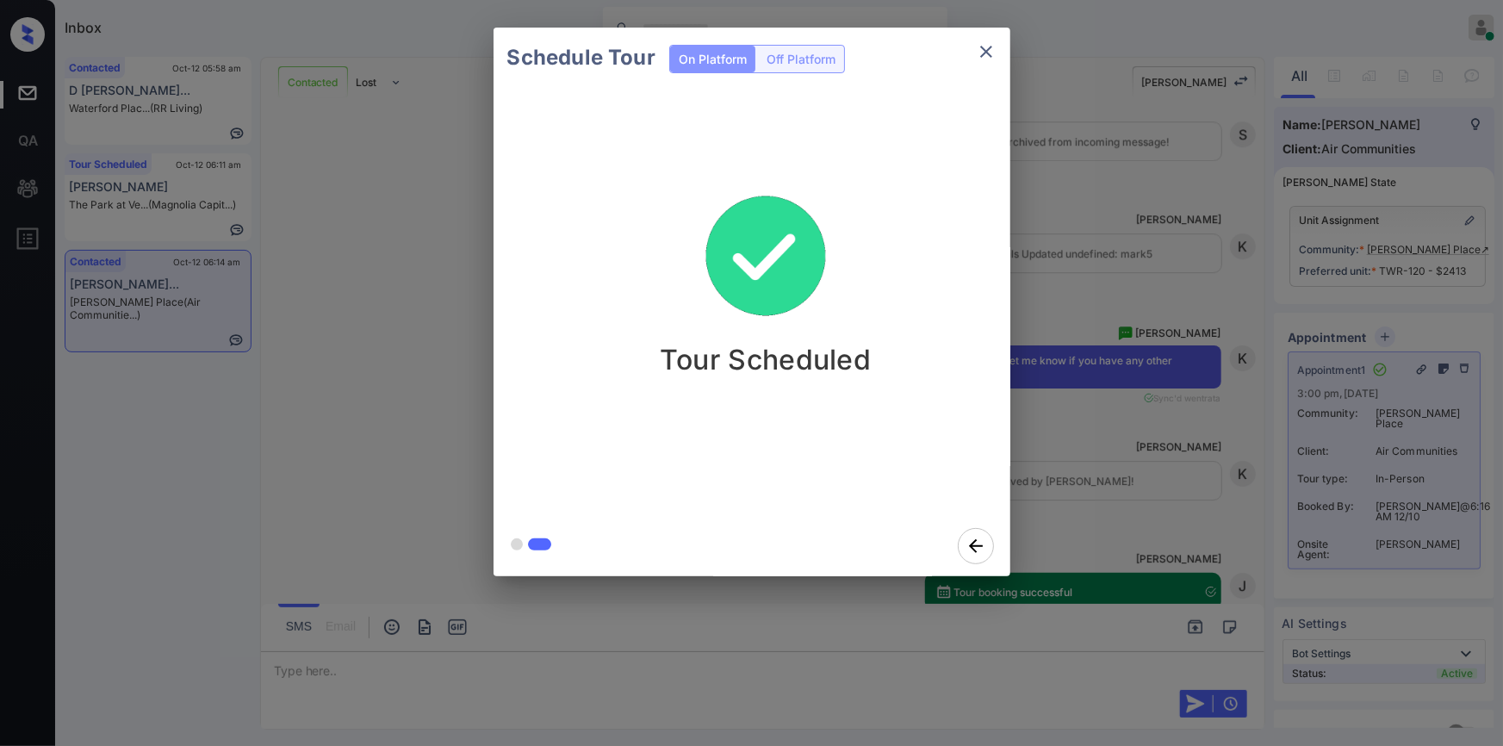
click at [980, 51] on icon "close" at bounding box center [986, 51] width 21 height 21
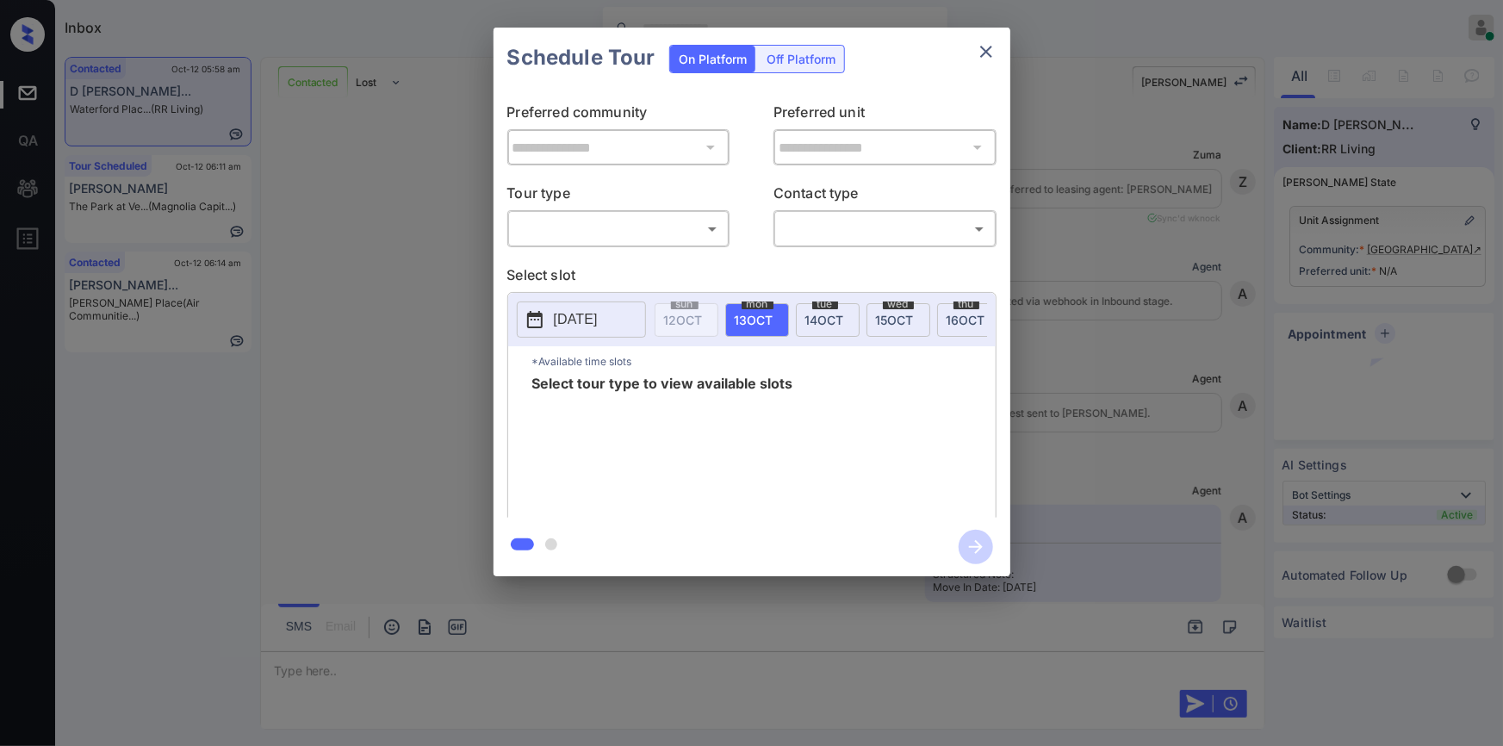
scroll to position [2555, 0]
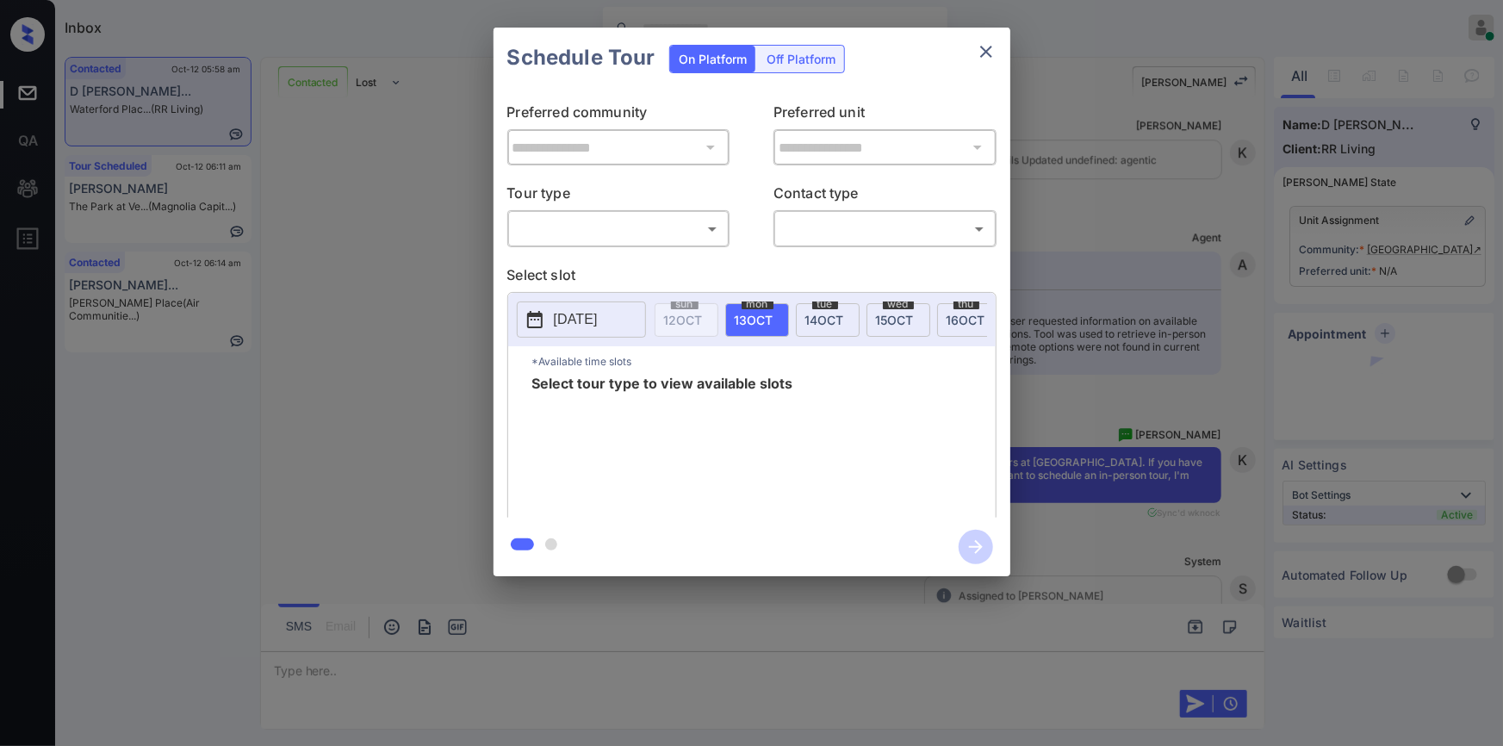
click at [631, 239] on body "Inbox Jiro Alonzo Online Set yourself offline Set yourself on break Profile Swi…" at bounding box center [751, 373] width 1503 height 746
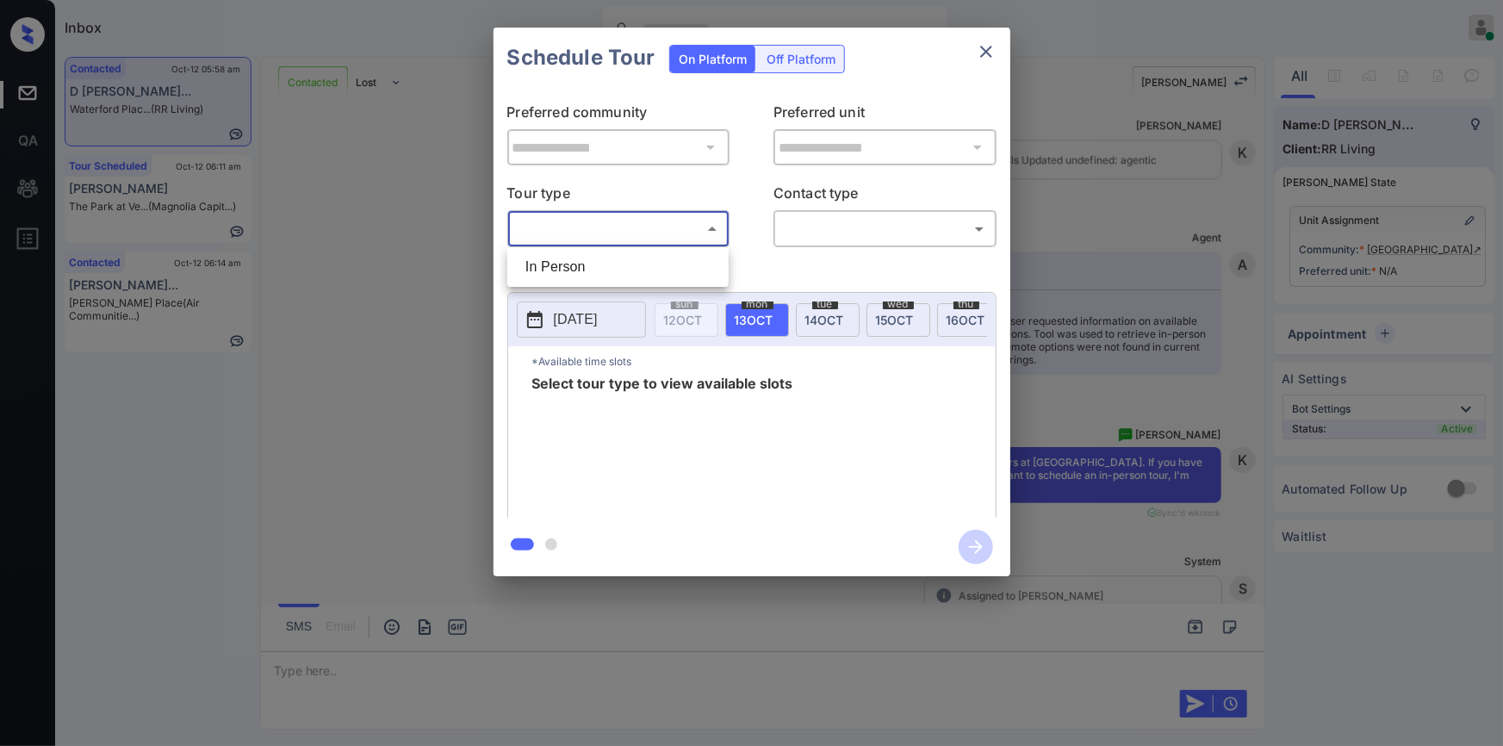
click at [987, 50] on div at bounding box center [751, 373] width 1503 height 746
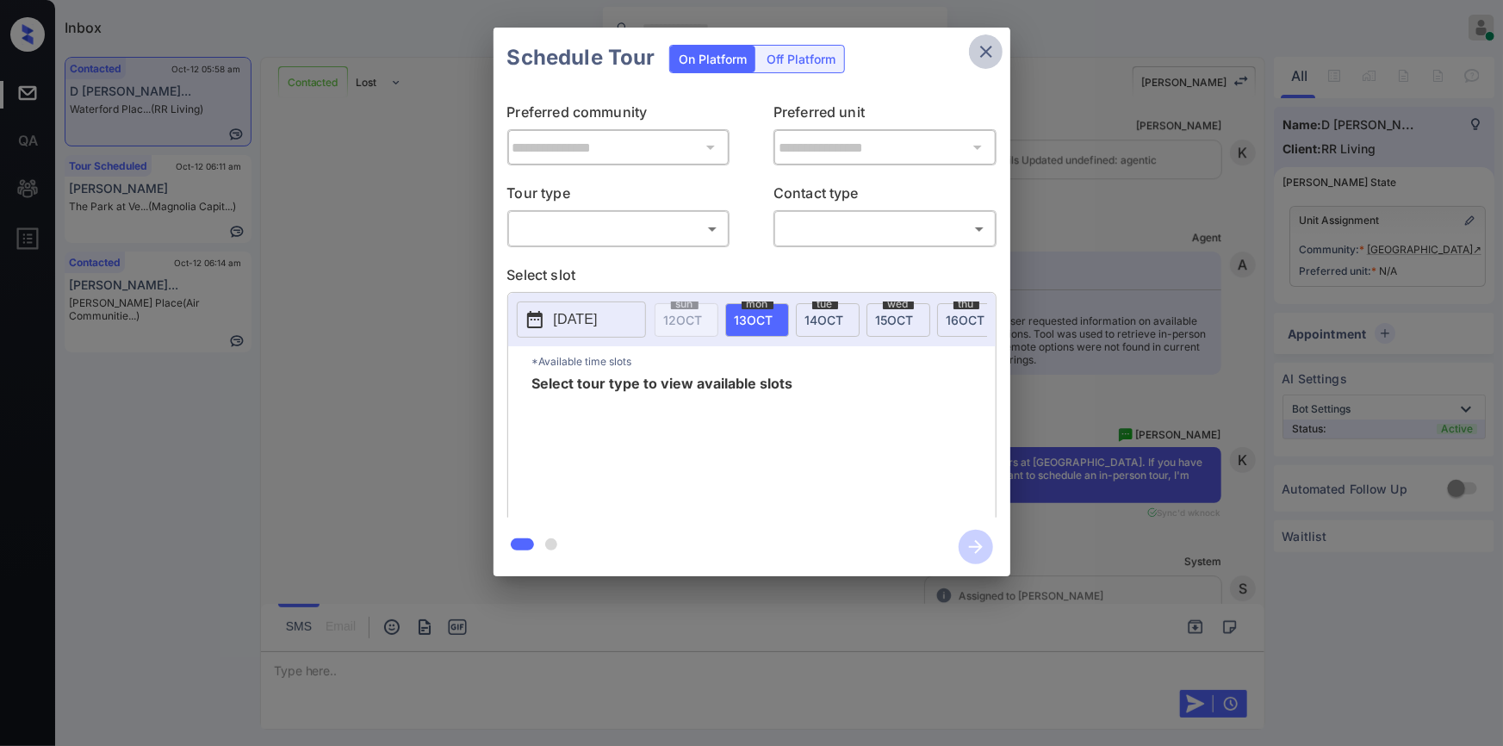
click at [980, 53] on icon "close" at bounding box center [986, 51] width 21 height 21
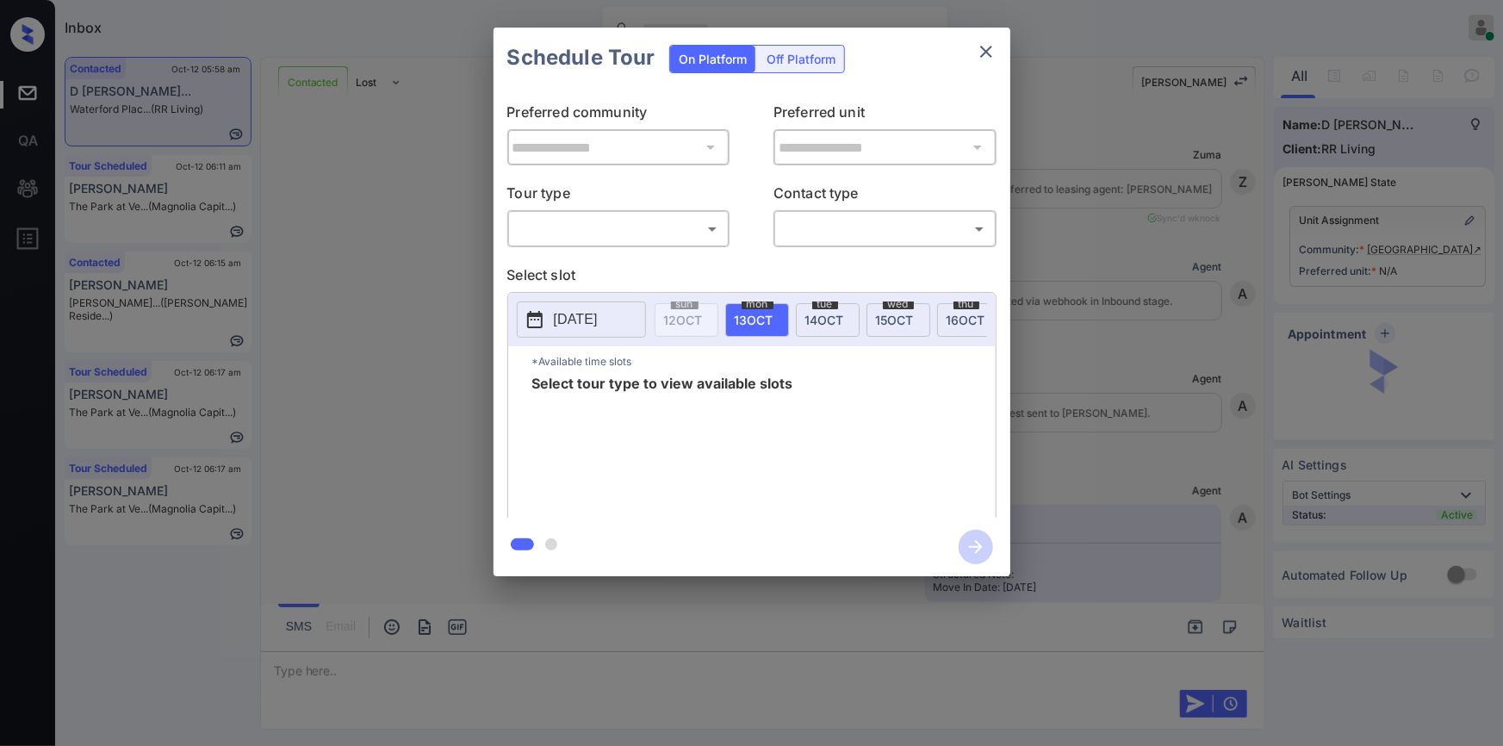
scroll to position [2555, 0]
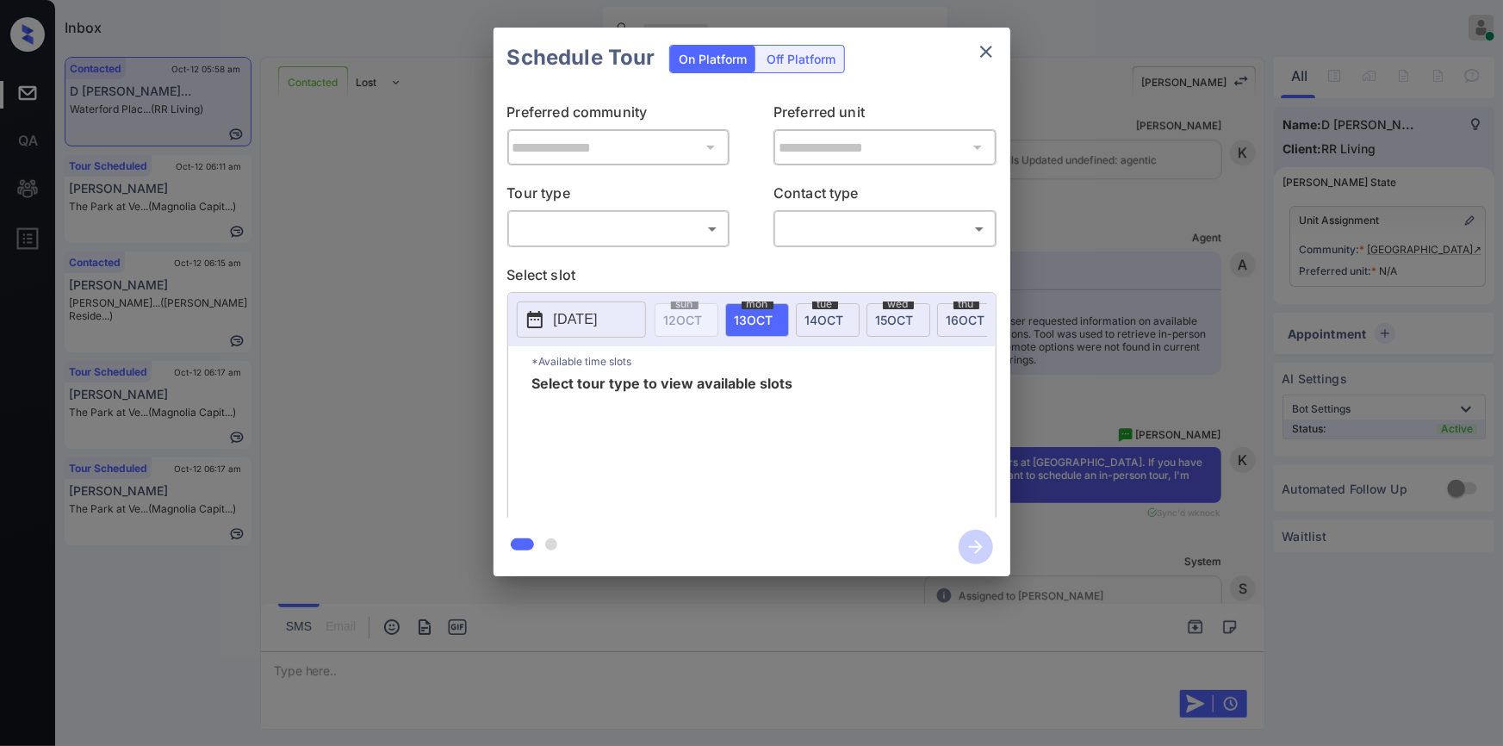
click at [607, 240] on body "Inbox [PERSON_NAME] Online Set yourself offline Set yourself on break Profile S…" at bounding box center [751, 373] width 1503 height 746
click at [990, 48] on div at bounding box center [751, 373] width 1503 height 746
click at [991, 48] on icon "close" at bounding box center [986, 51] width 21 height 21
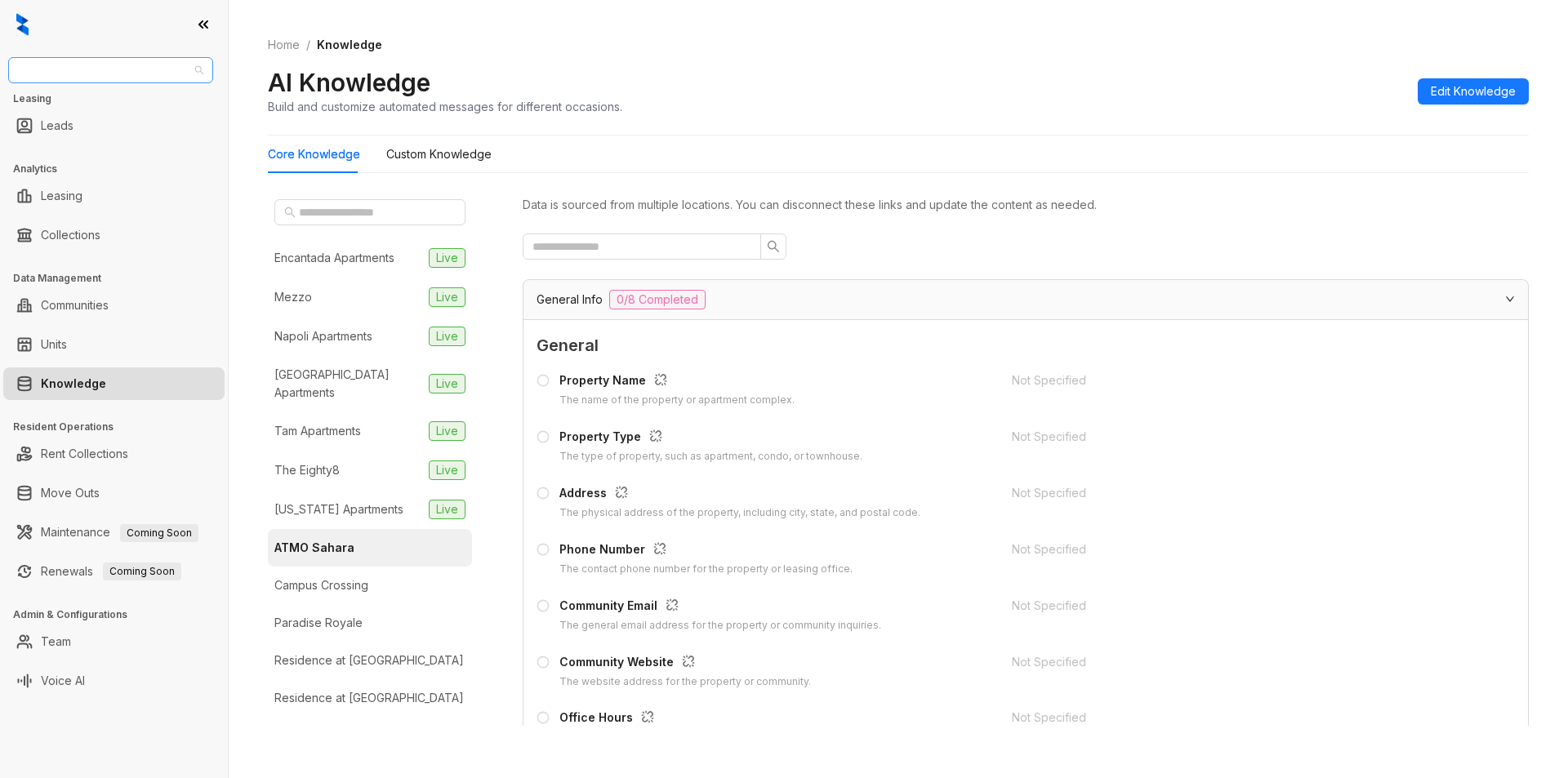
click at [154, 58] on span "Unified Residential" at bounding box center [111, 70] width 186 height 25
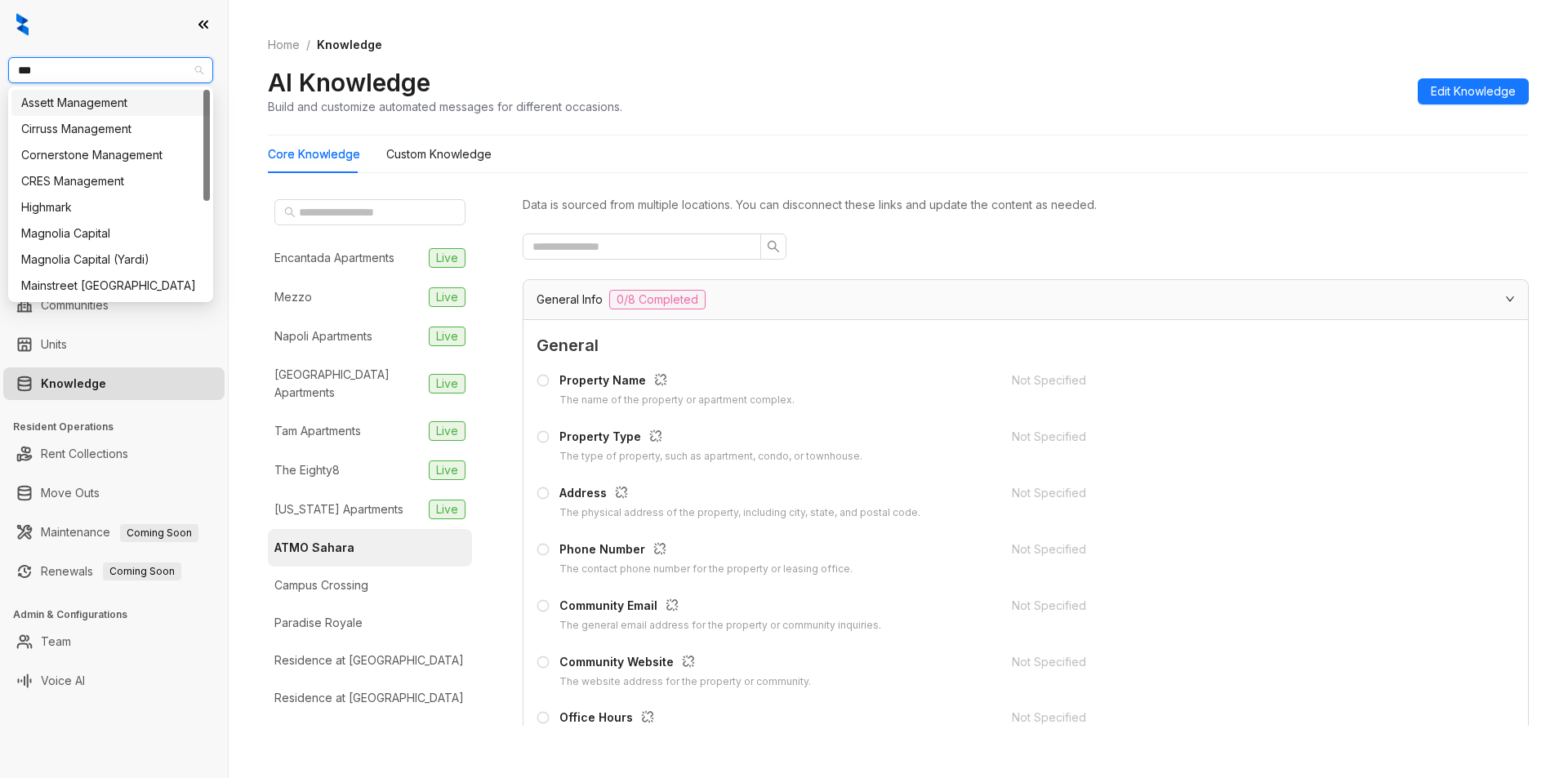
type input "****"
click at [85, 106] on div "Magnolia Capital" at bounding box center [110, 102] width 179 height 18
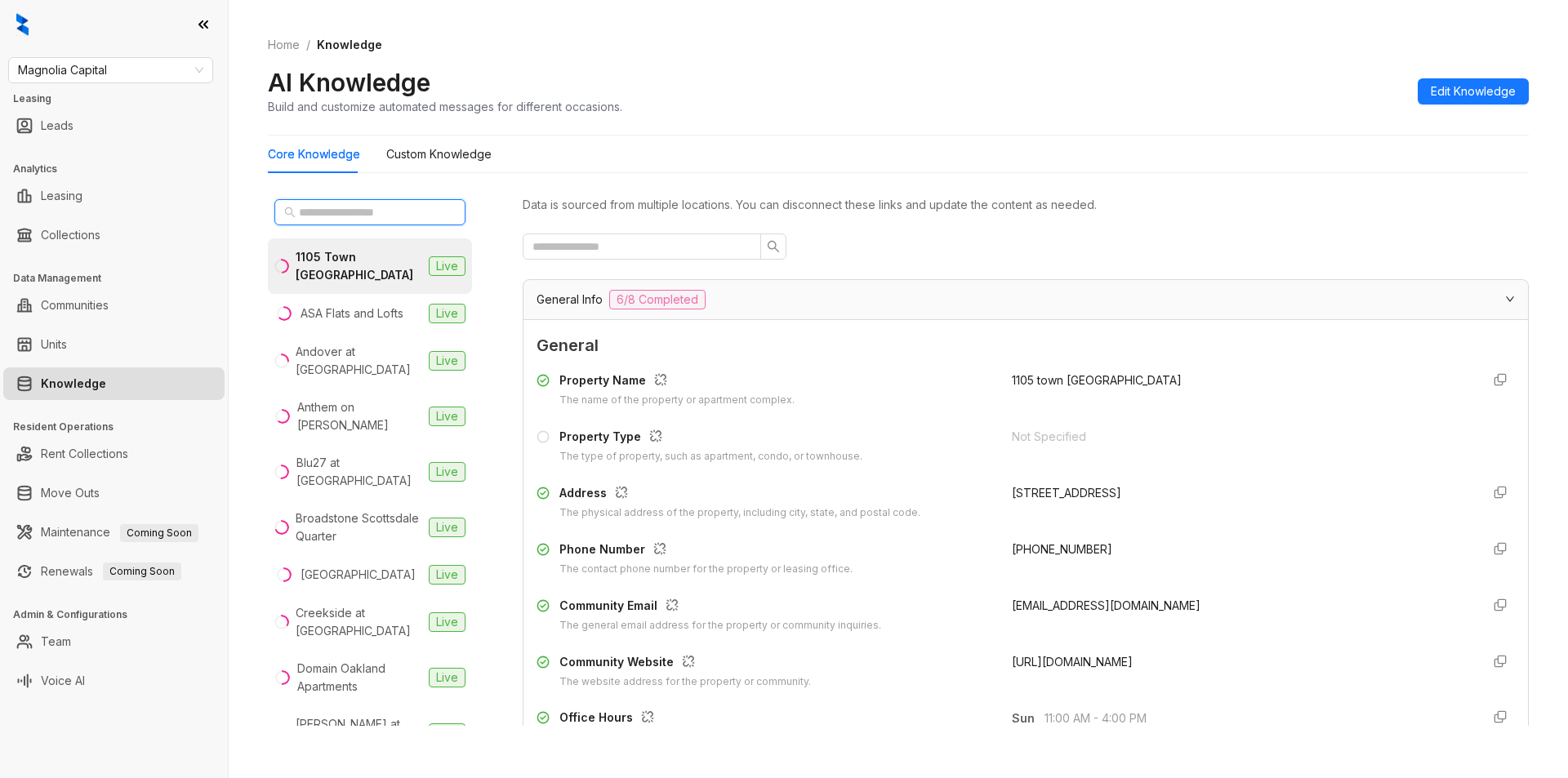
click at [319, 204] on input "text" at bounding box center [371, 212] width 144 height 18
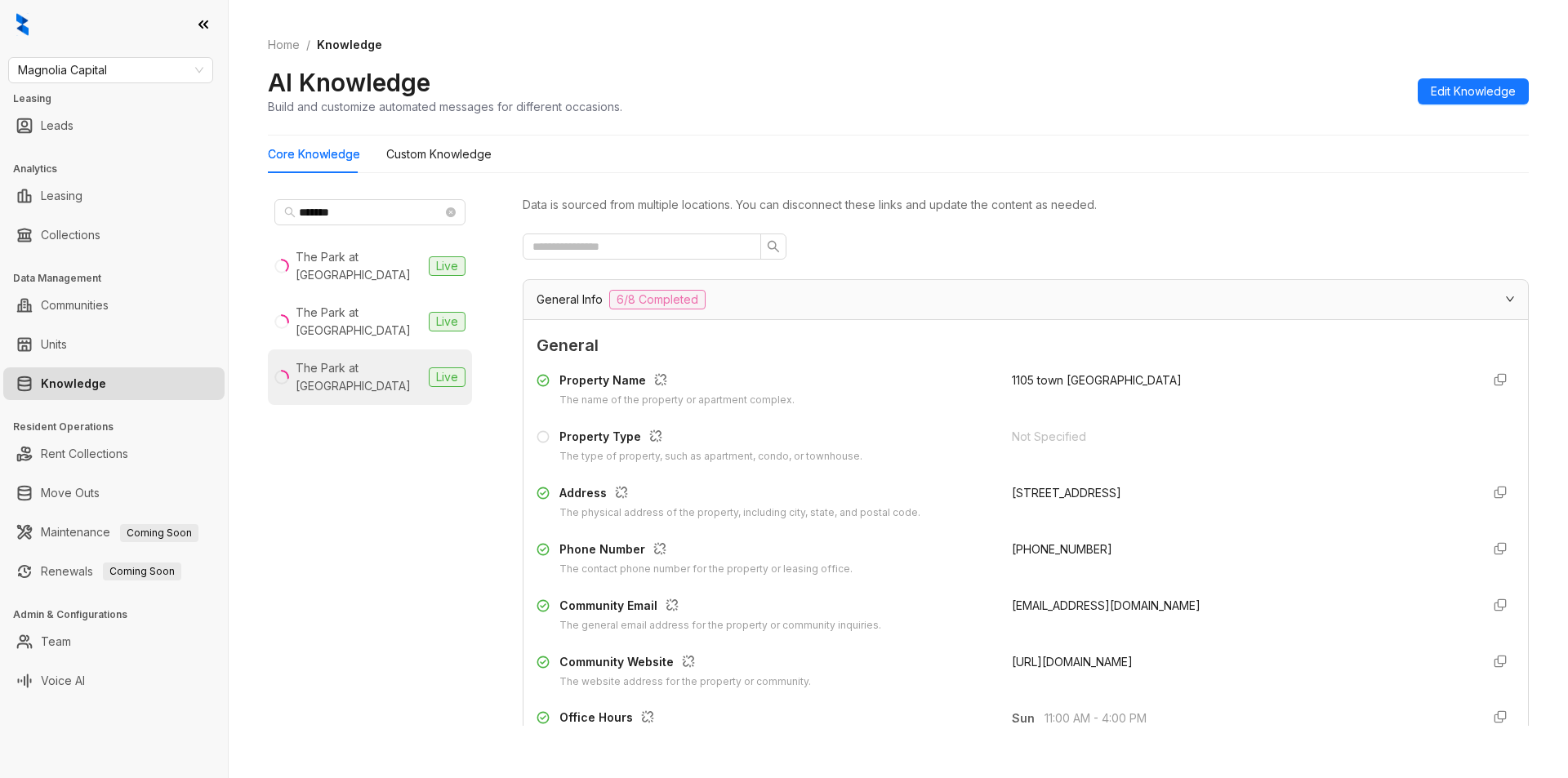
click at [375, 359] on div "The Park at [GEOGRAPHIC_DATA]" at bounding box center [359, 377] width 127 height 36
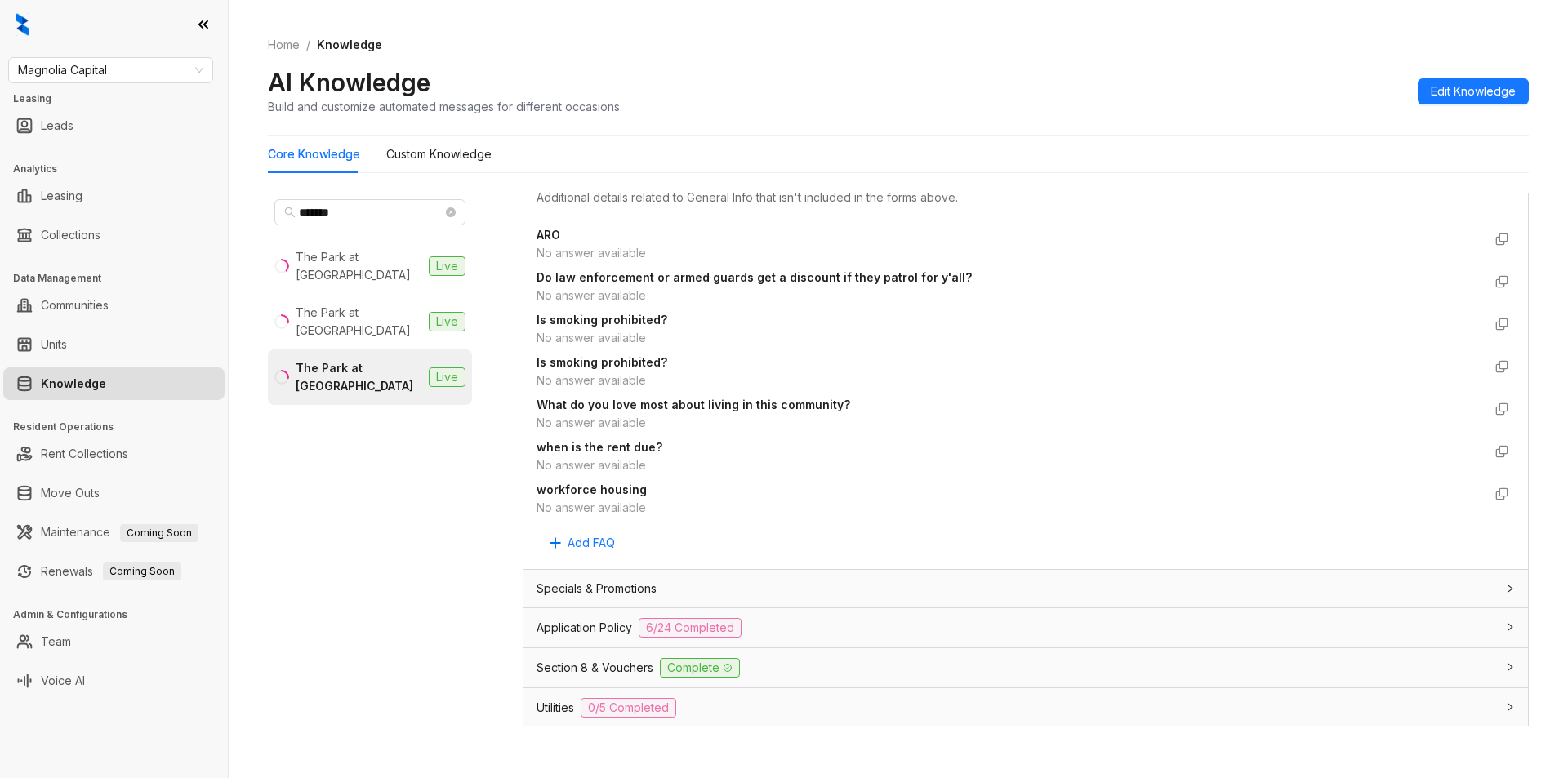
scroll to position [1156, 0]
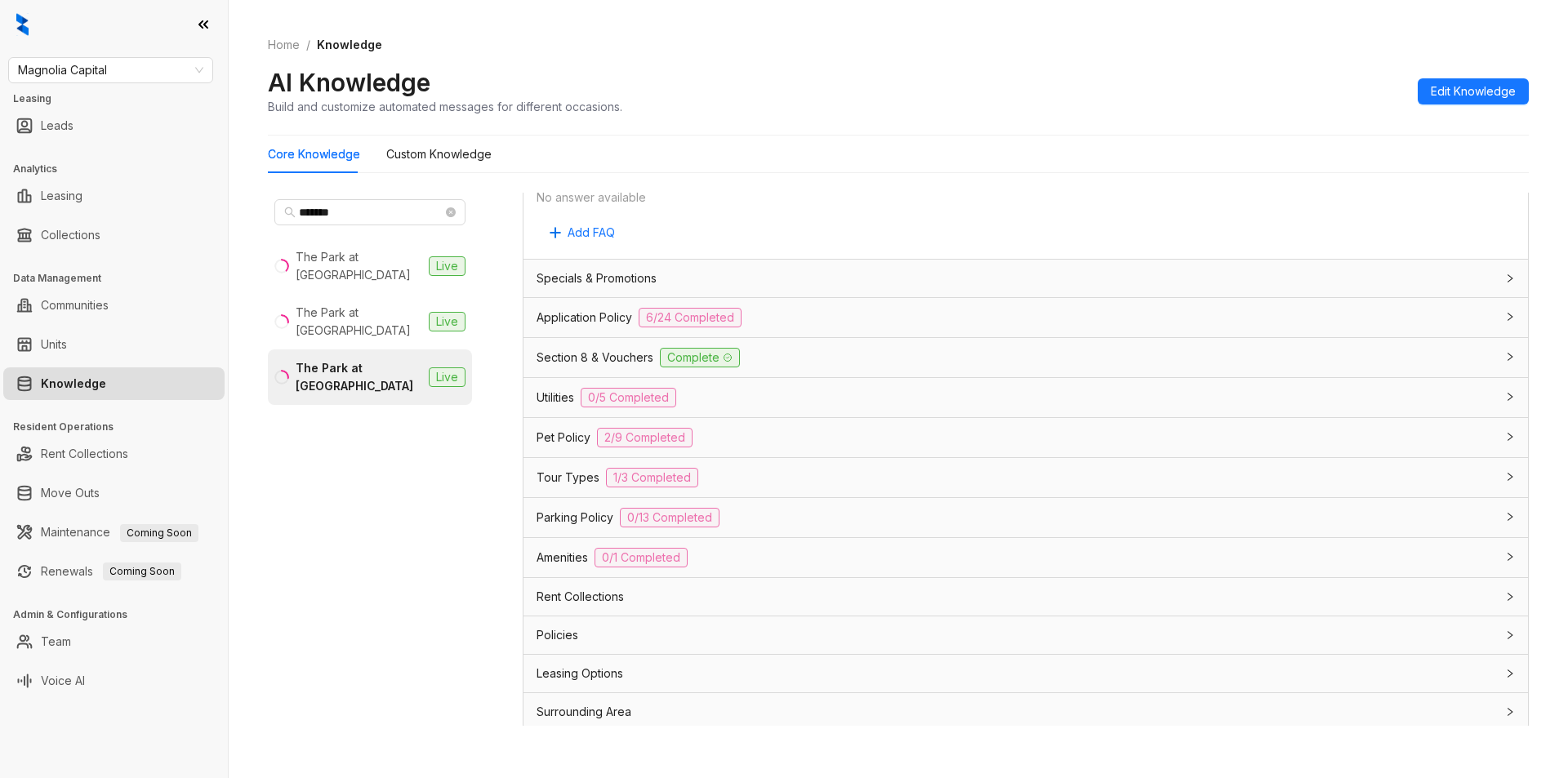
click at [813, 315] on div "Application Policy 6/24 Completed" at bounding box center [1015, 317] width 958 height 20
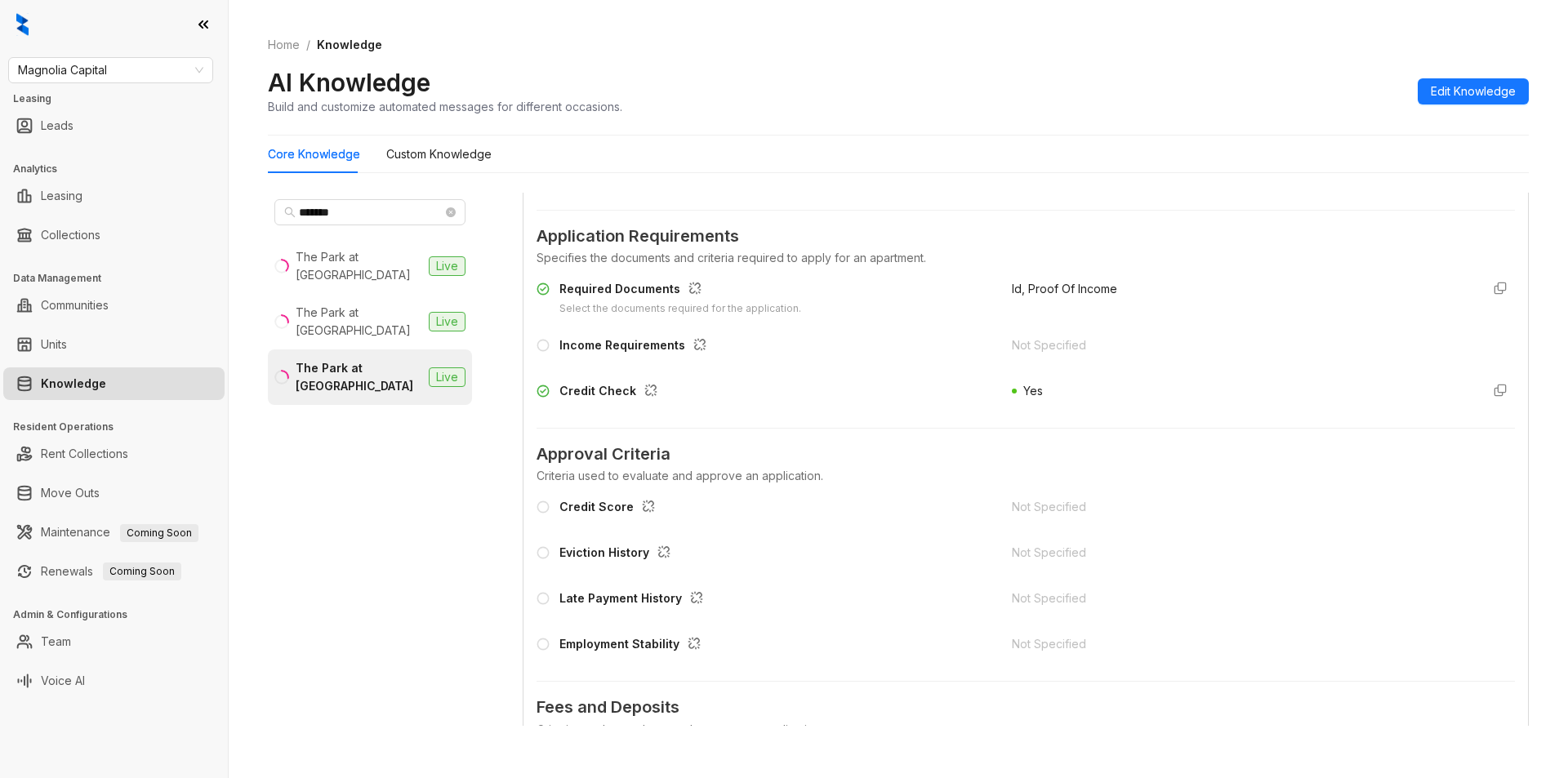
scroll to position [0, 0]
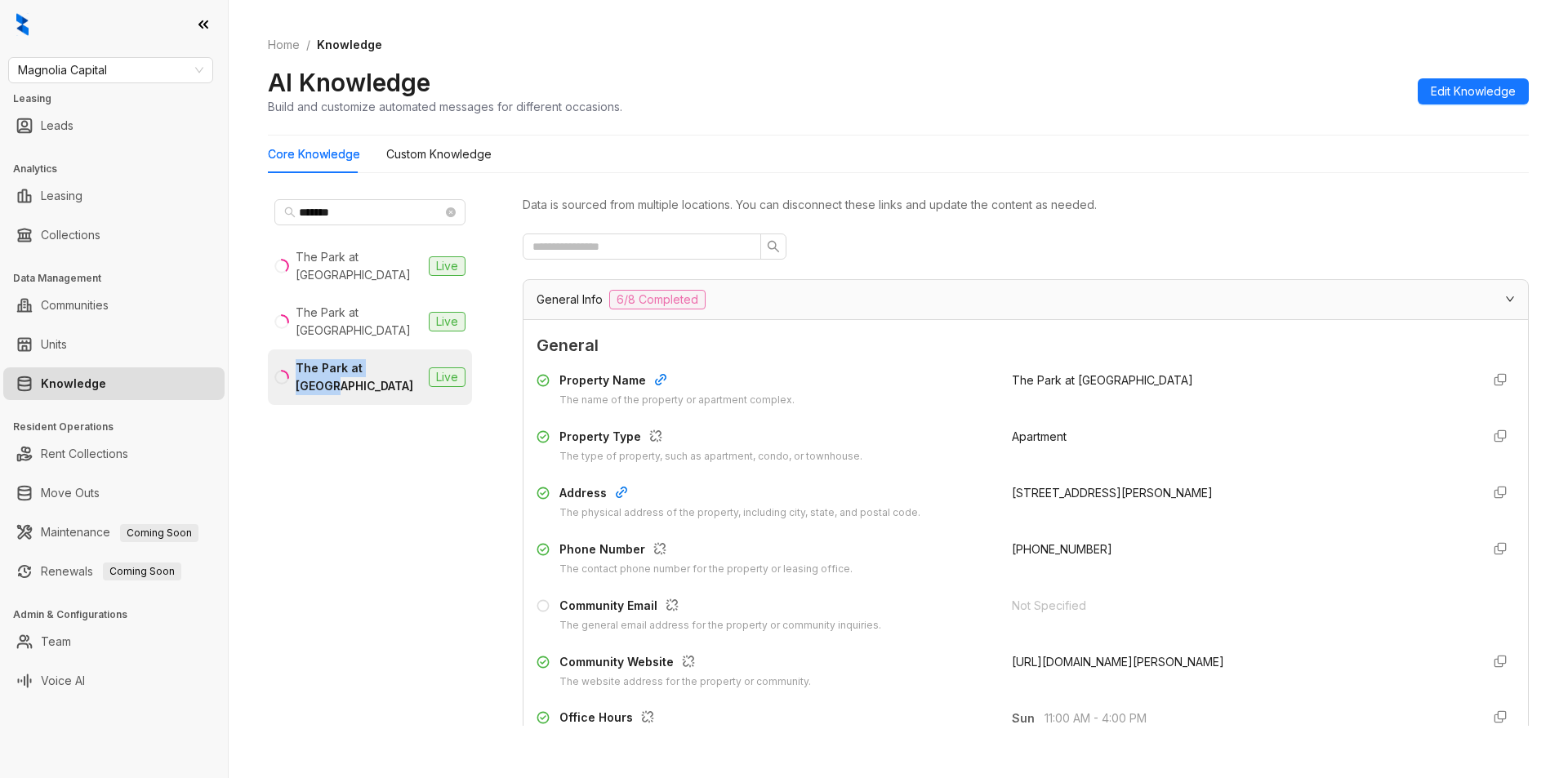
drag, startPoint x: 290, startPoint y: 343, endPoint x: 405, endPoint y: 348, distance: 115.1
click at [405, 350] on li "The Park at Veneto Live" at bounding box center [370, 377] width 204 height 56
copy div "The Park at Veneto"
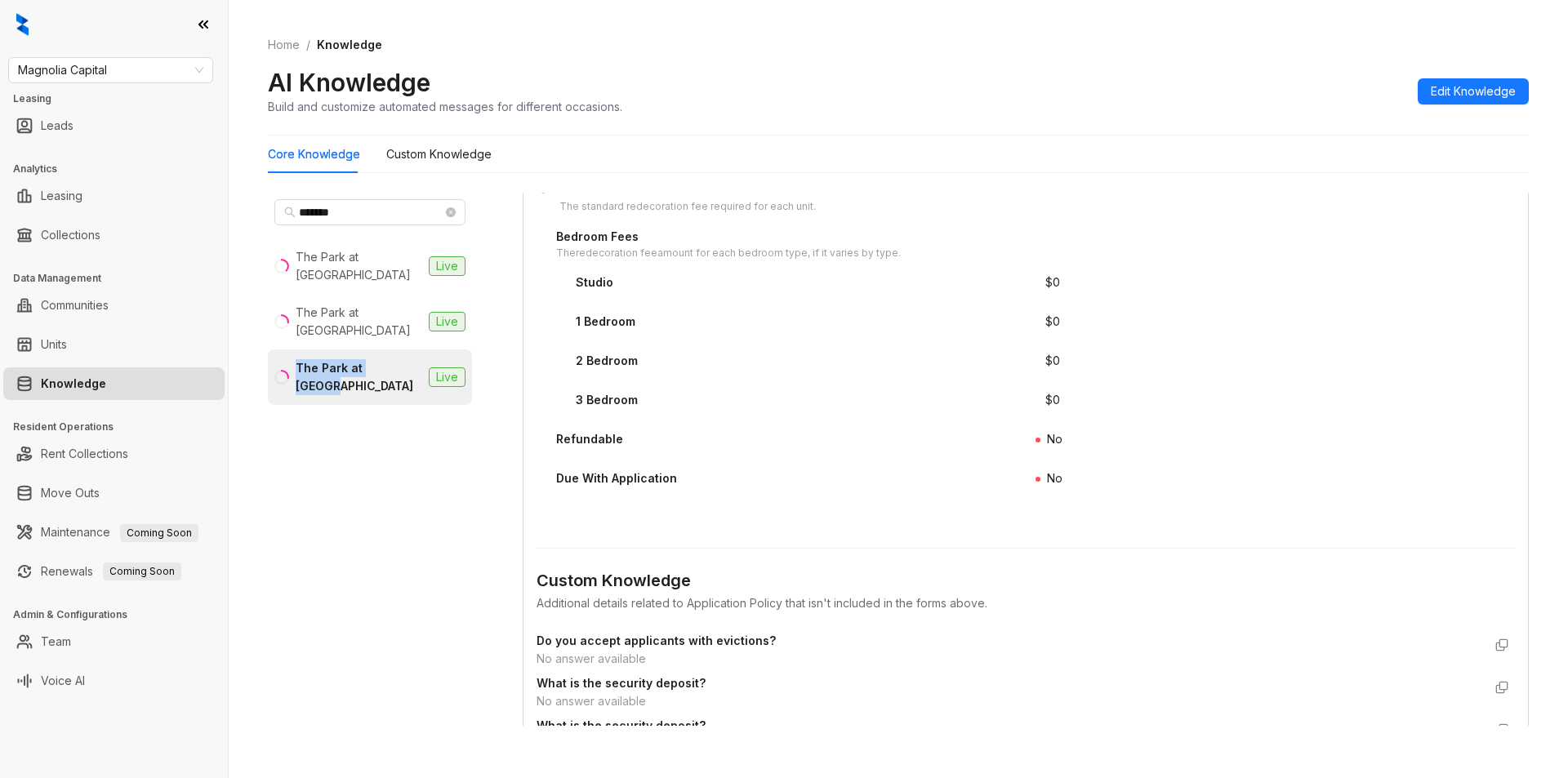
scroll to position [2777, 0]
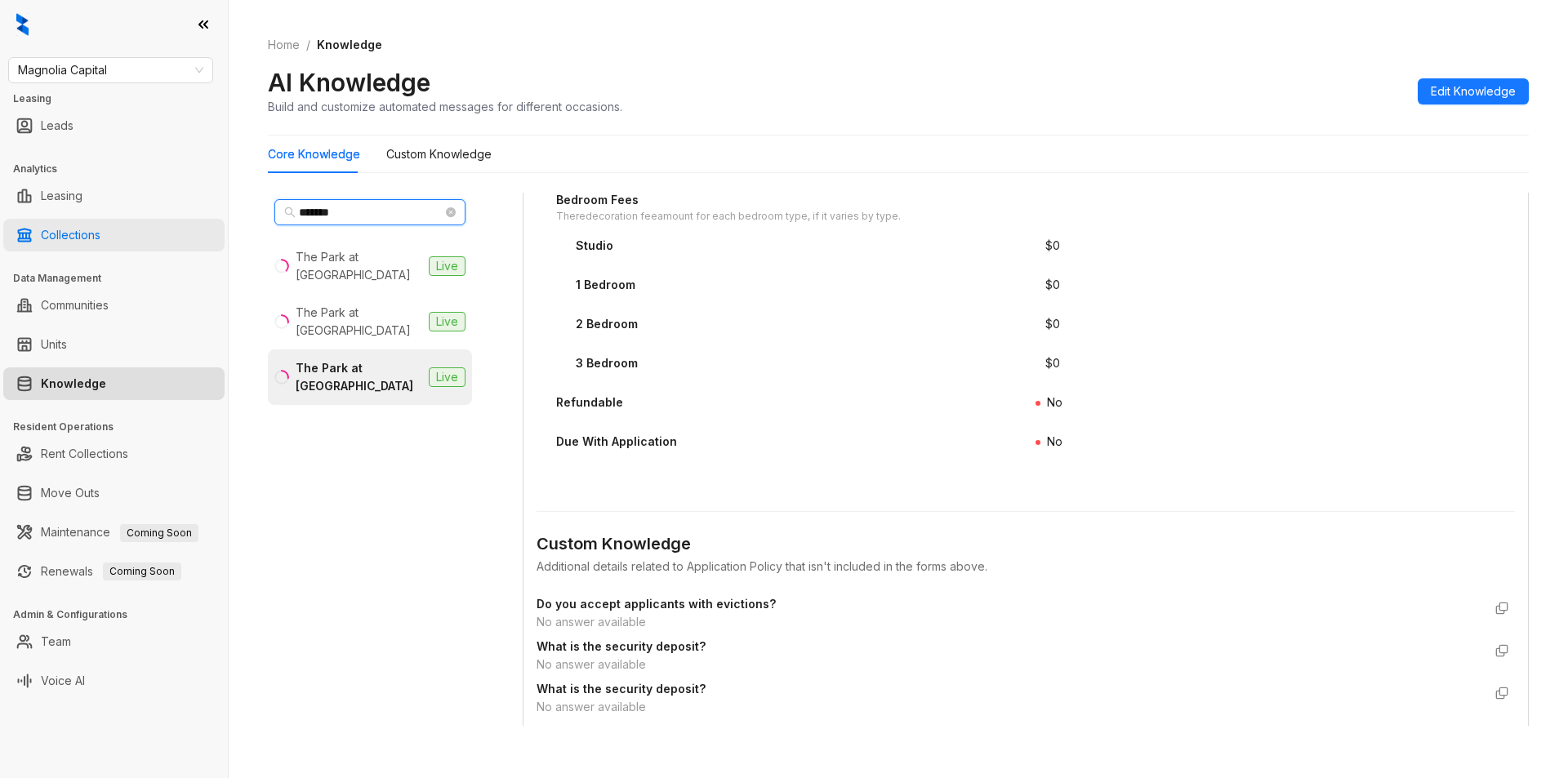
drag, startPoint x: 356, startPoint y: 206, endPoint x: 150, endPoint y: 248, distance: 210.2
click at [150, 248] on div "Magnolia Capital Leasing Leads Analytics Leasing Collections Data Management Co…" at bounding box center [784, 389] width 1568 height 778
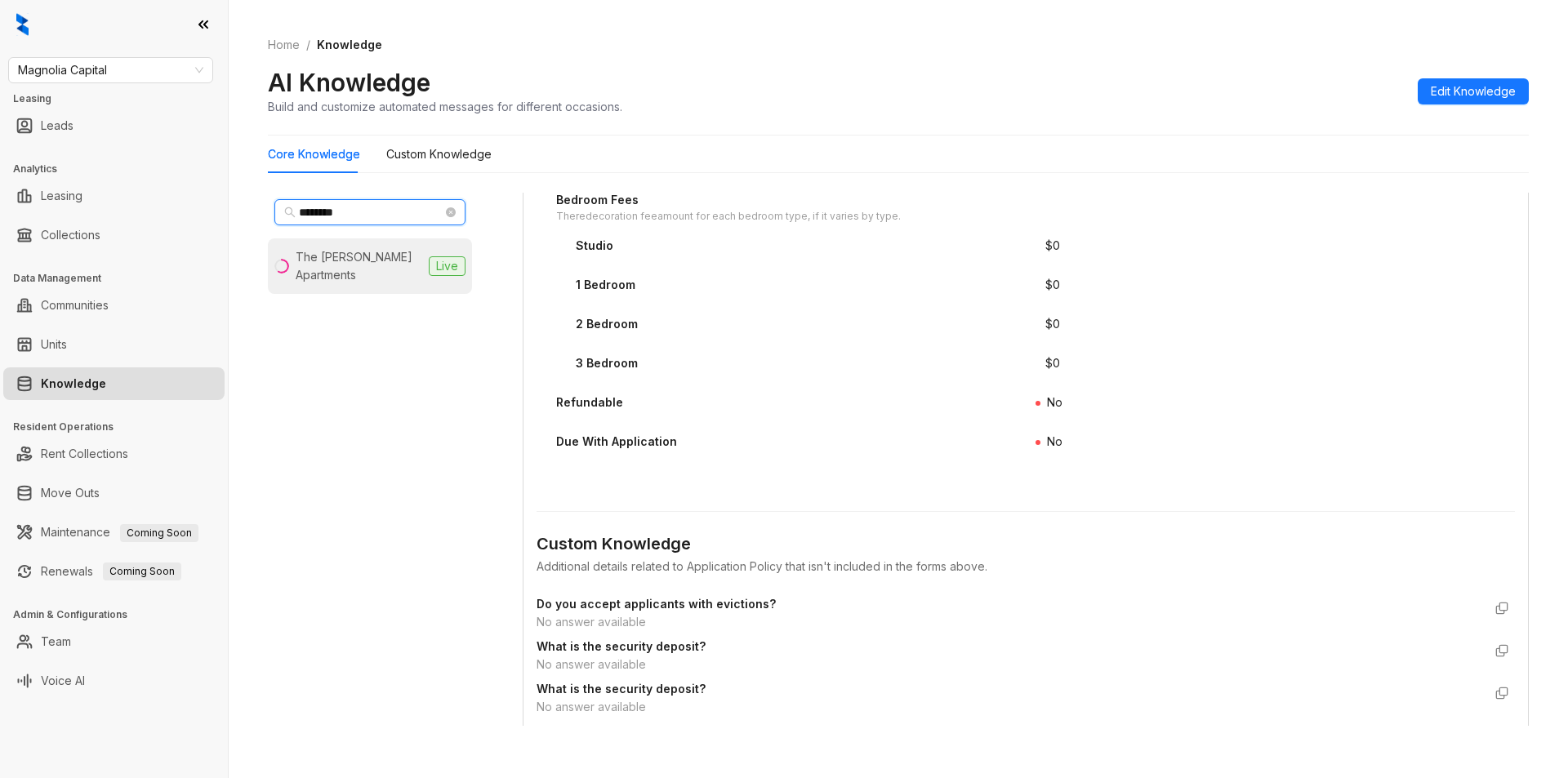
type input "********"
click at [363, 268] on div "The [PERSON_NAME] Apartments" at bounding box center [359, 266] width 127 height 36
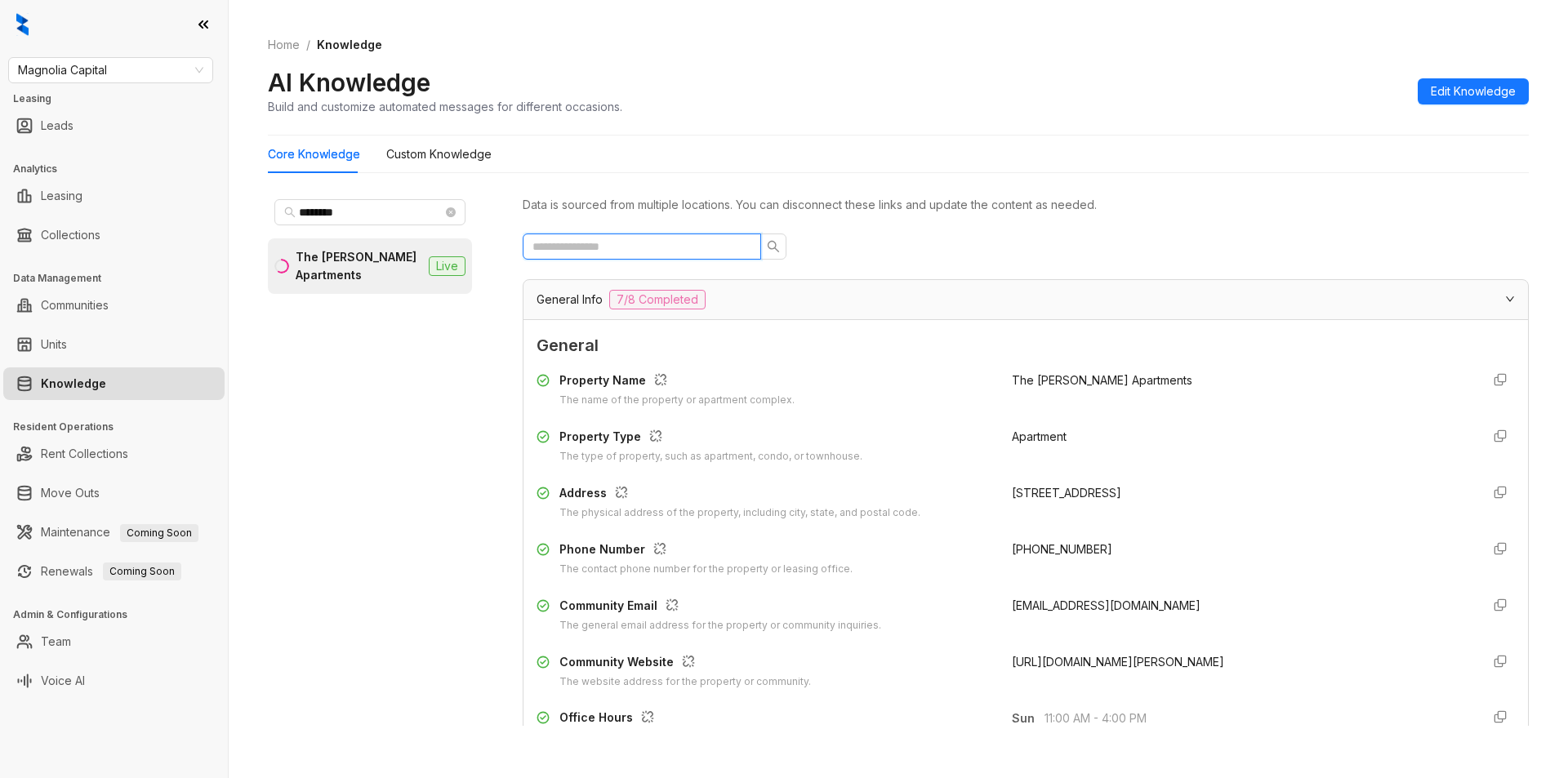
click at [617, 240] on input "text" at bounding box center [635, 246] width 206 height 18
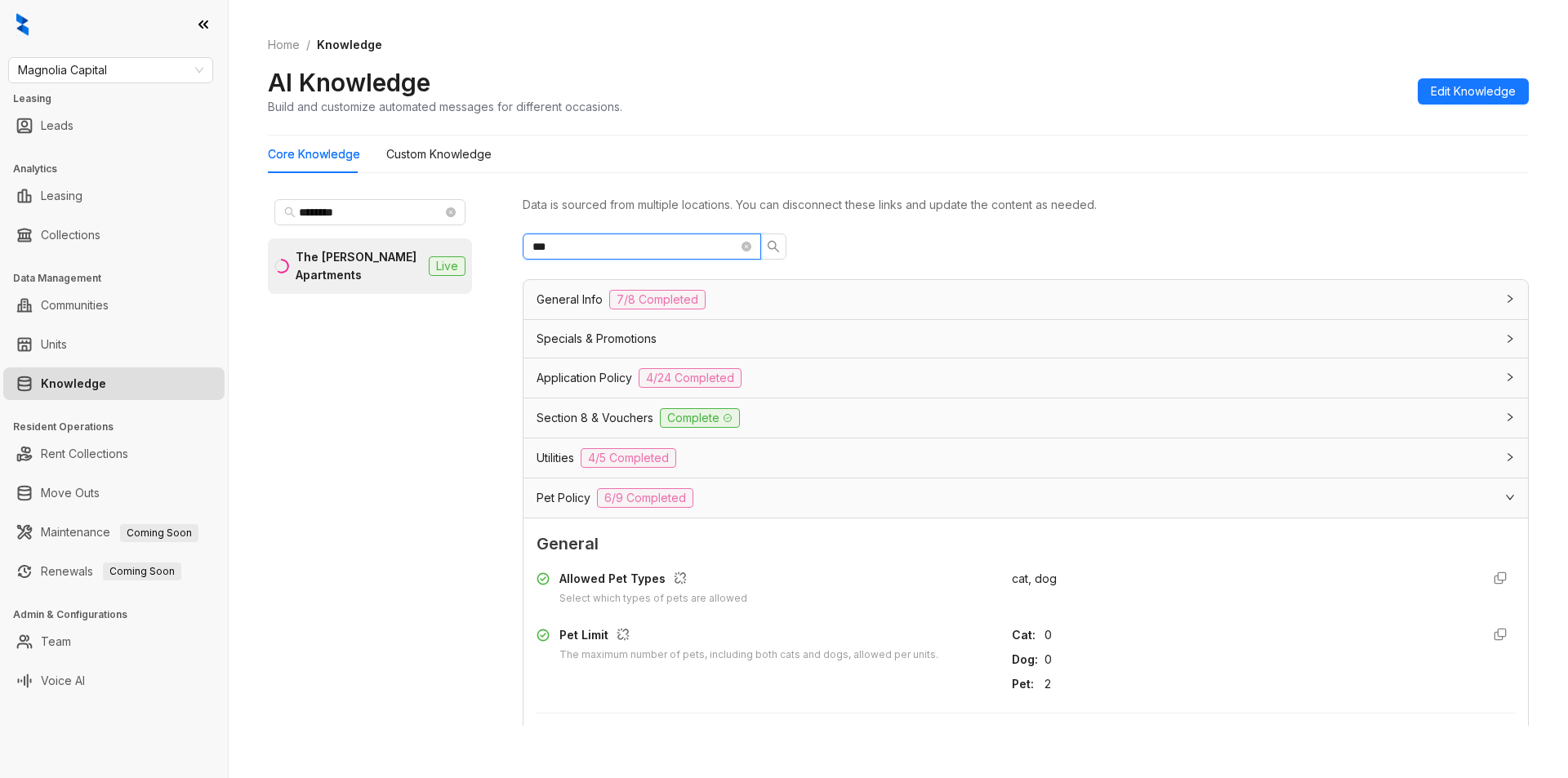
type input "***"
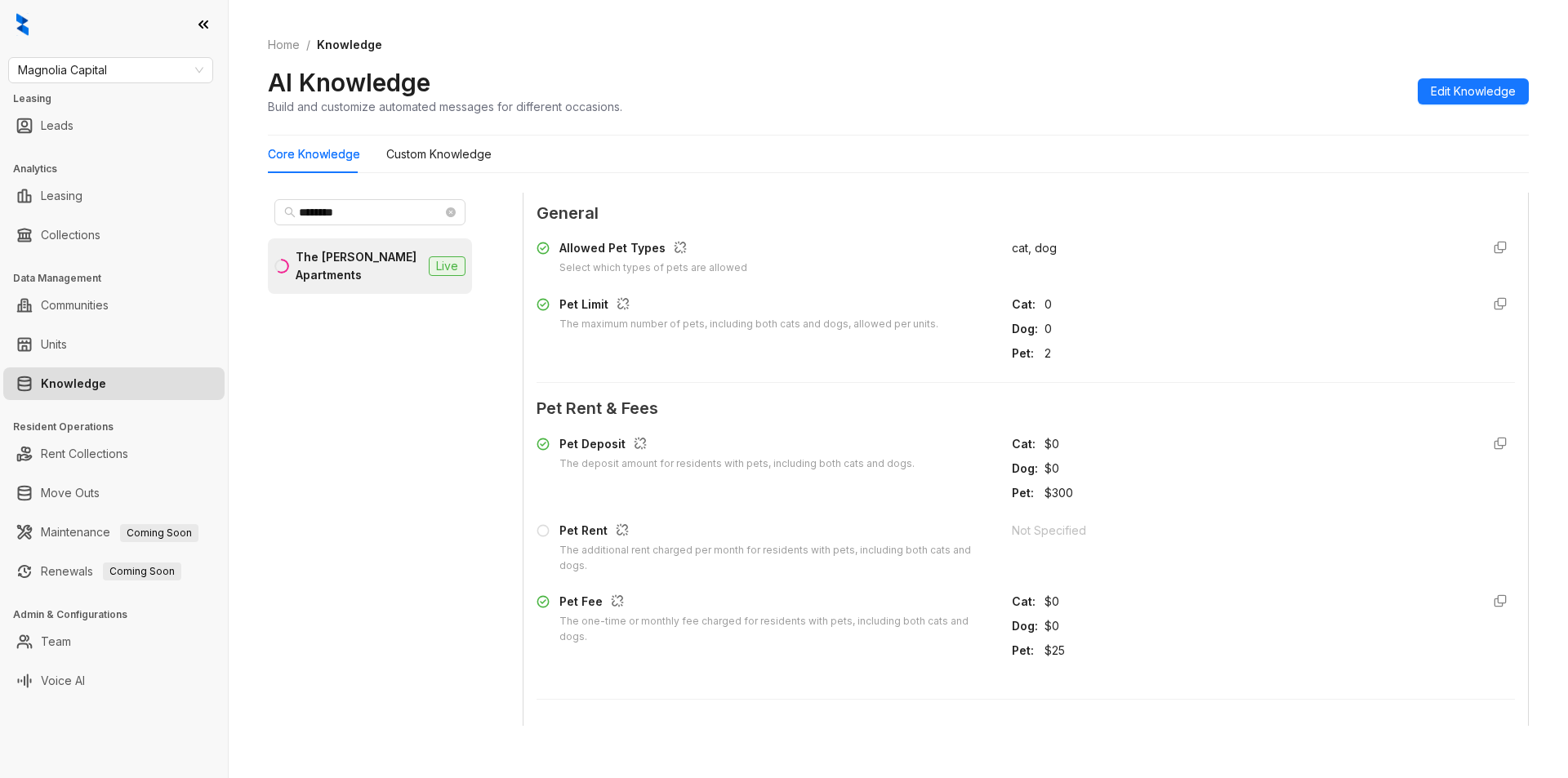
scroll to position [295, 0]
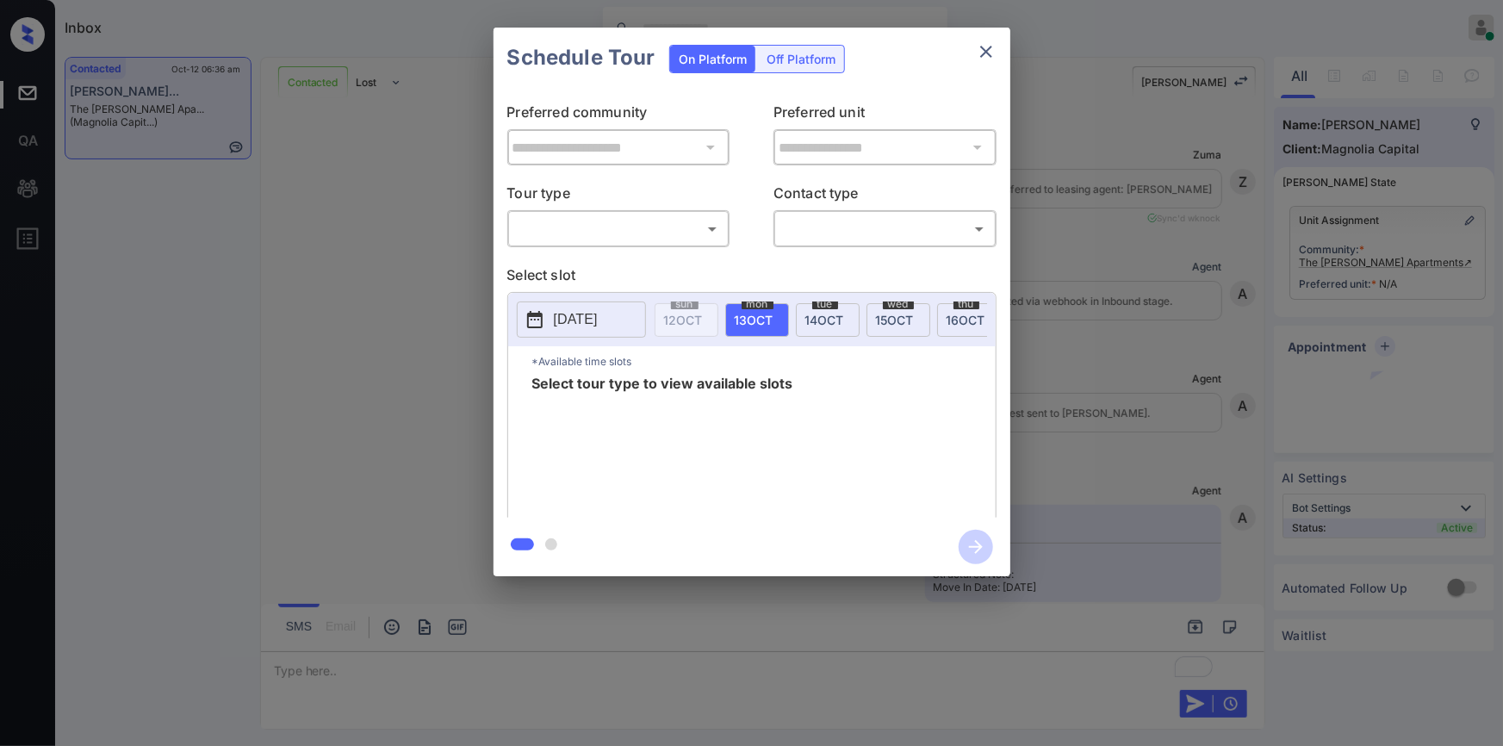
scroll to position [1074, 0]
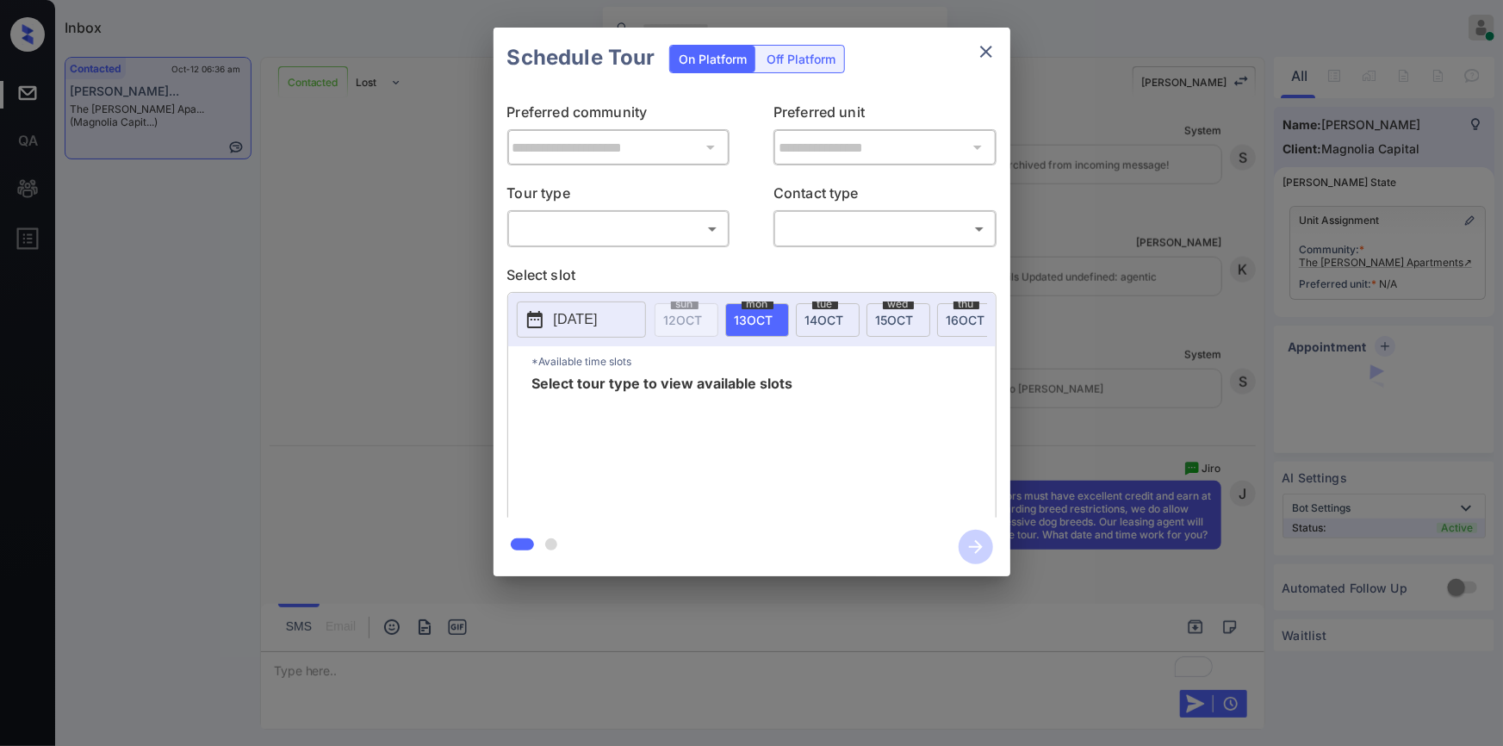
click at [645, 241] on body "Inbox [PERSON_NAME] Online Set yourself offline Set yourself on break Profile S…" at bounding box center [751, 373] width 1503 height 746
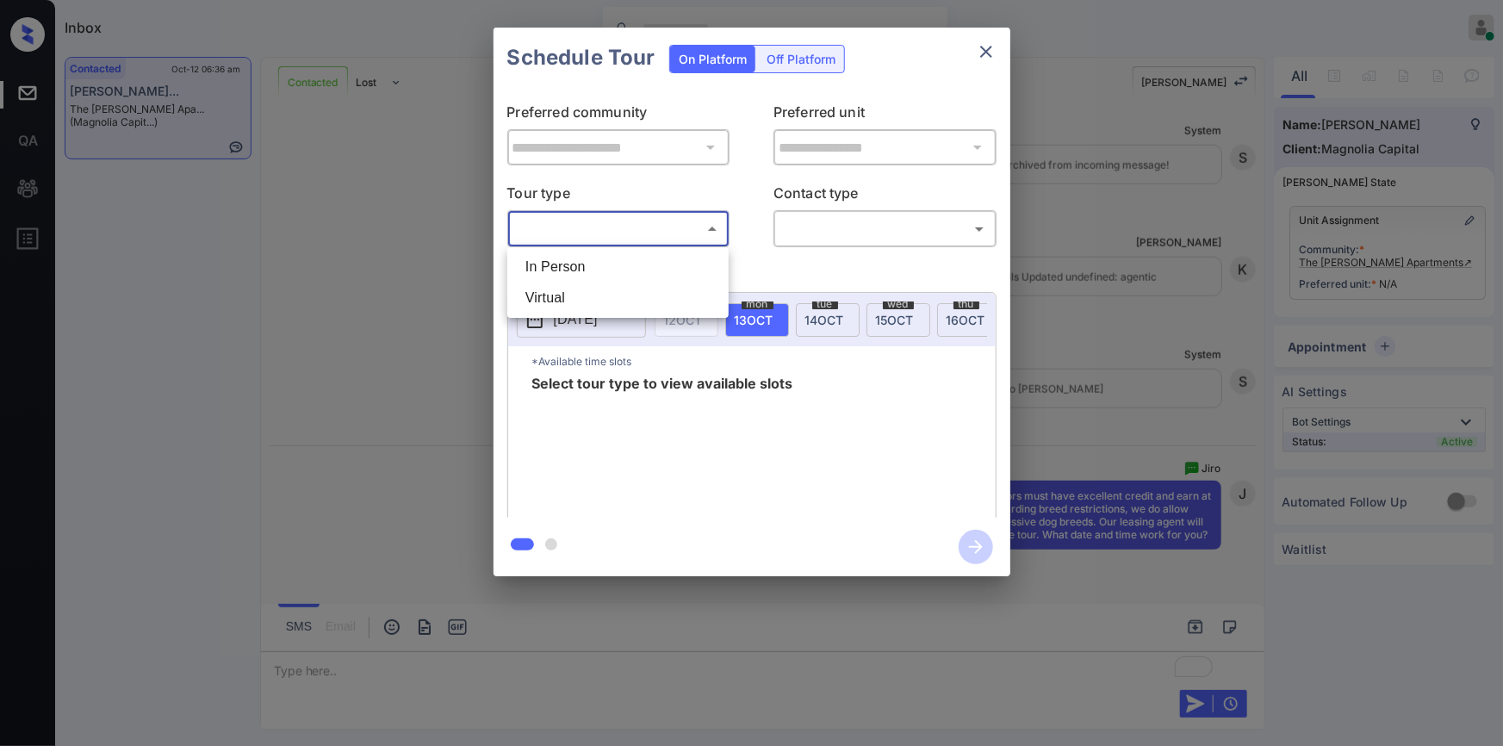
click at [605, 267] on li "In Person" at bounding box center [618, 267] width 213 height 31
type input "********"
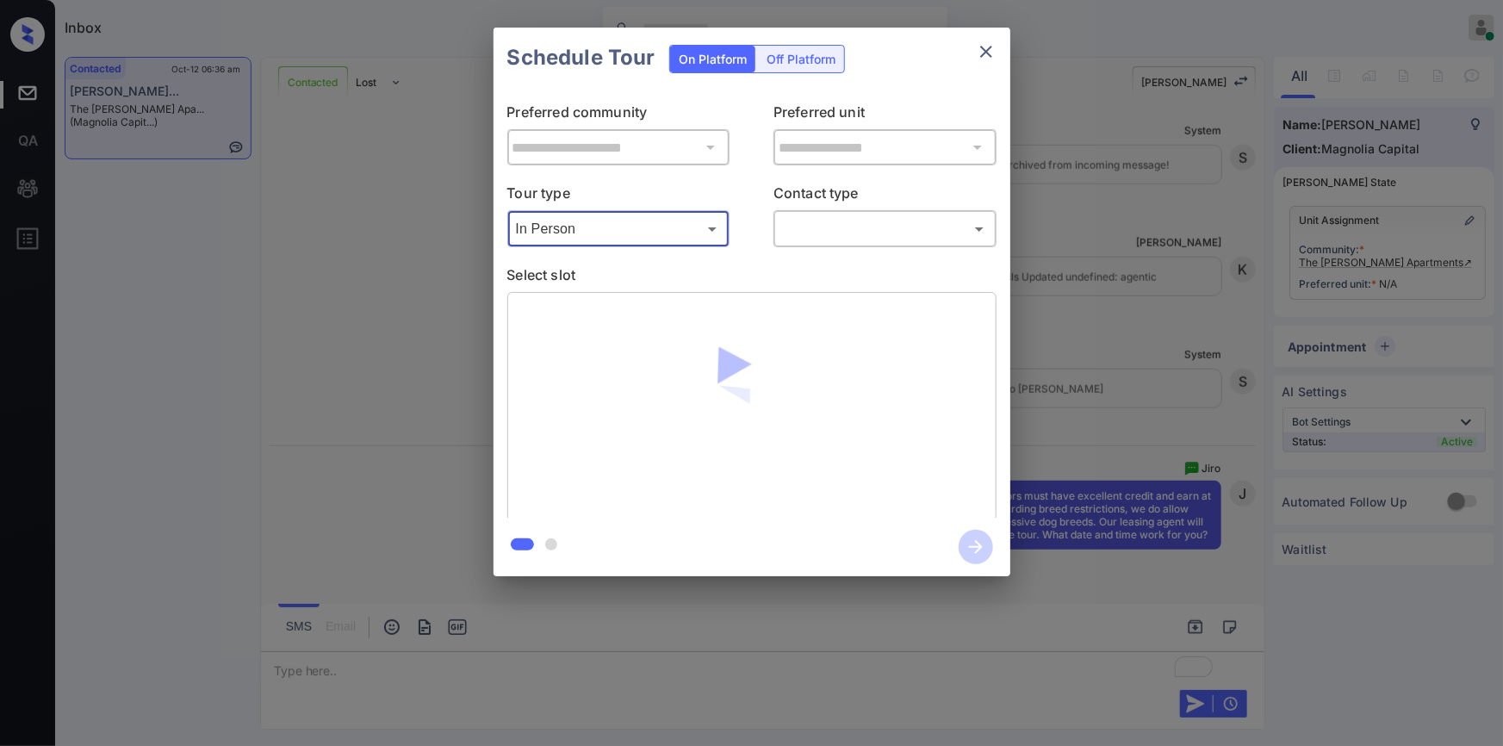
click at [832, 227] on body "Inbox [PERSON_NAME] Online Set yourself offline Set yourself on break Profile S…" at bounding box center [751, 373] width 1503 height 746
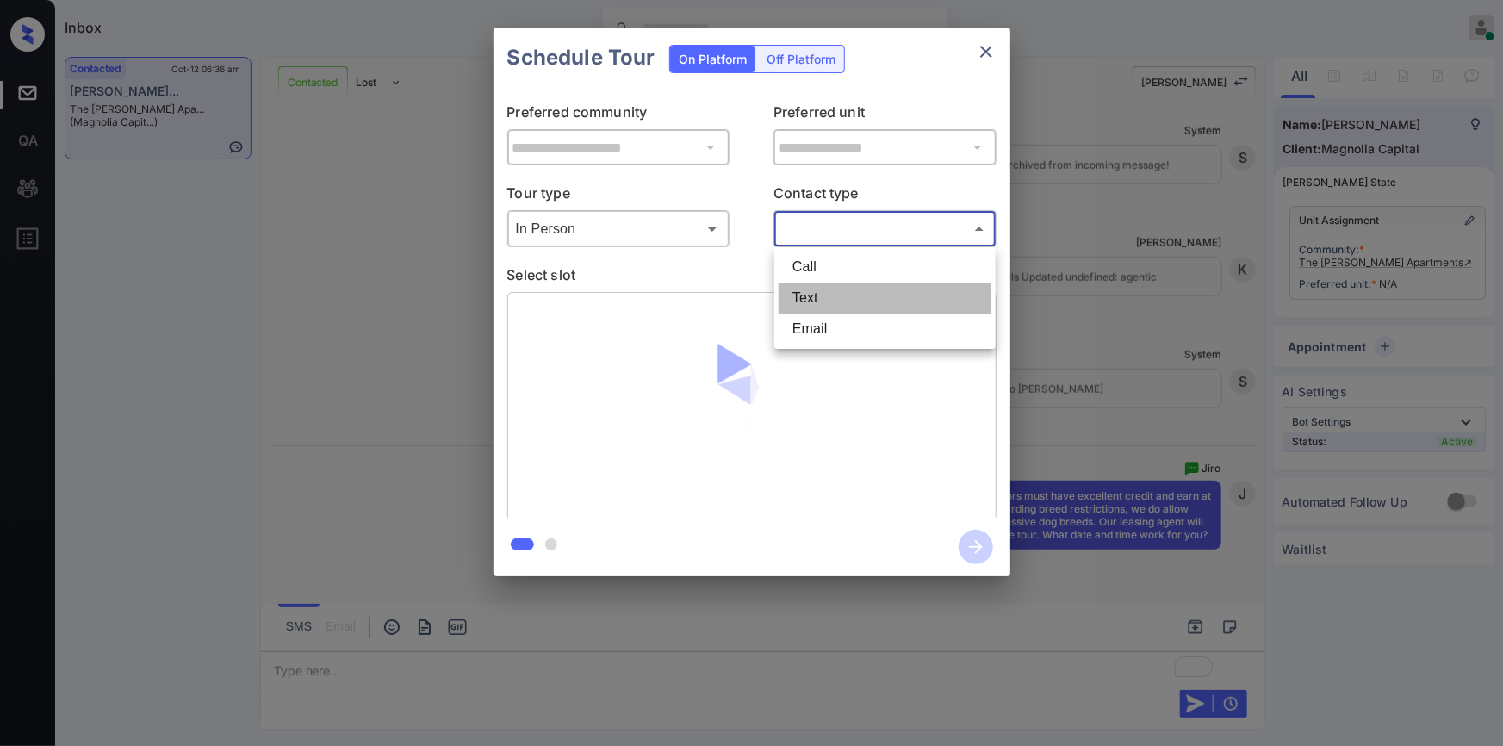
click at [809, 307] on li "Text" at bounding box center [885, 298] width 213 height 31
type input "****"
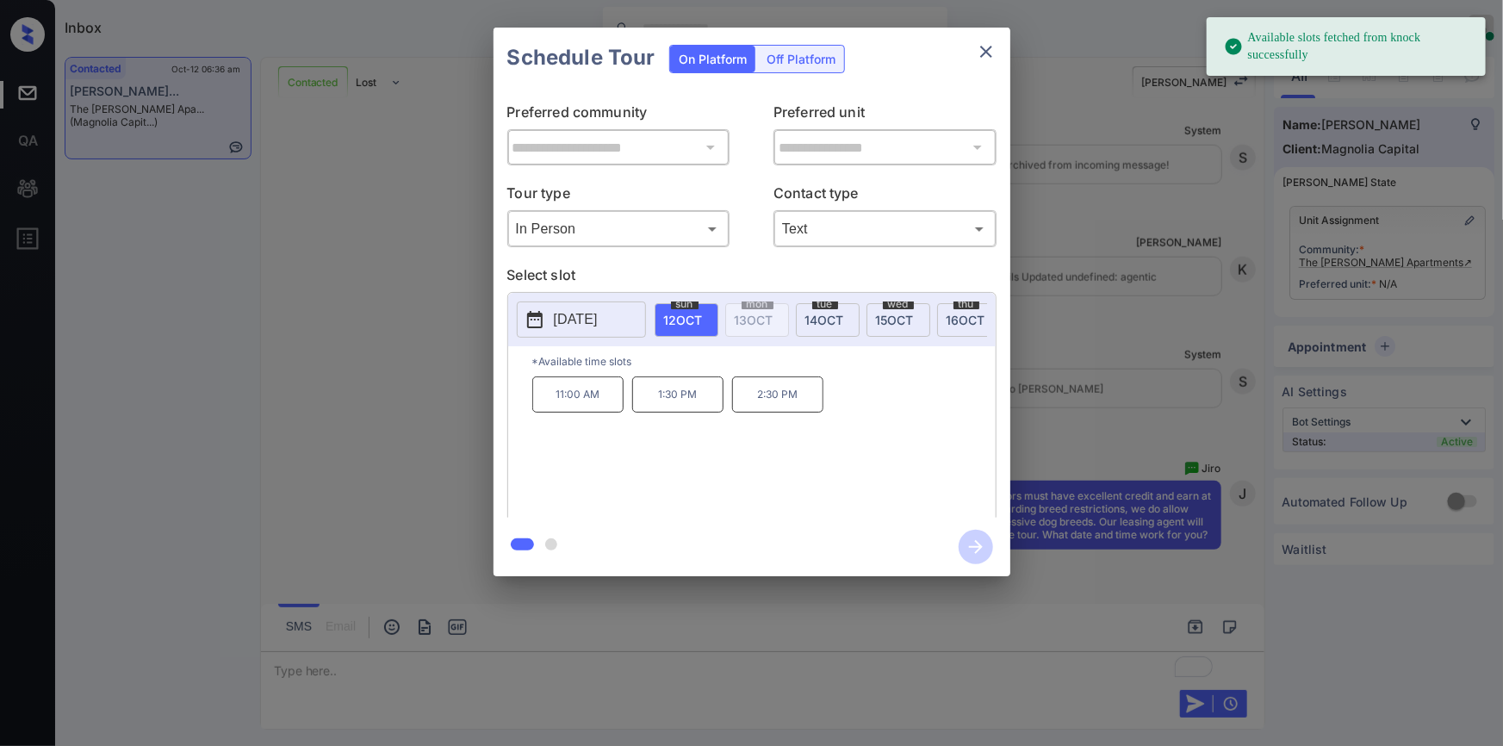
click at [598, 327] on p "[DATE]" at bounding box center [576, 319] width 44 height 21
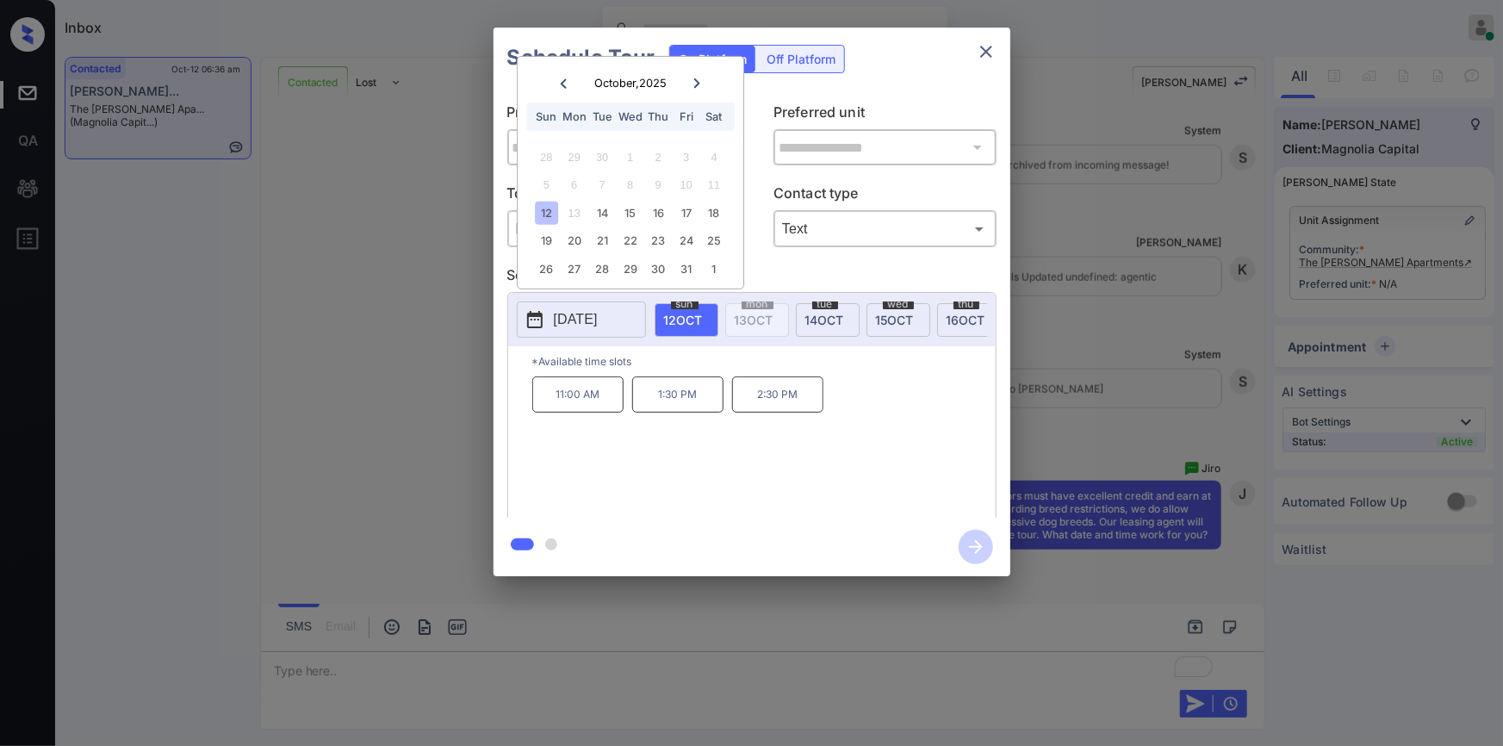
click at [995, 43] on icon "close" at bounding box center [986, 51] width 21 height 21
